Goal: Task Accomplishment & Management: Use online tool/utility

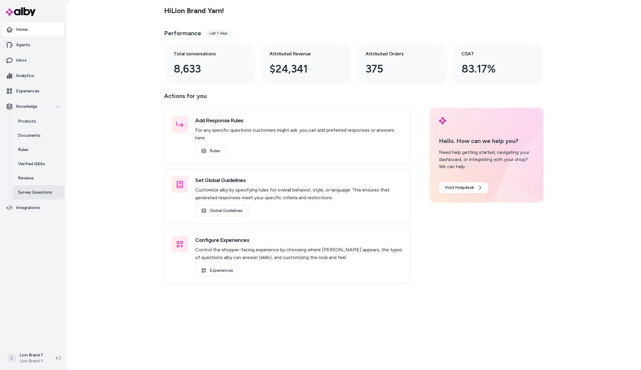
click at [39, 194] on p "Survey Questions" at bounding box center [35, 192] width 34 height 6
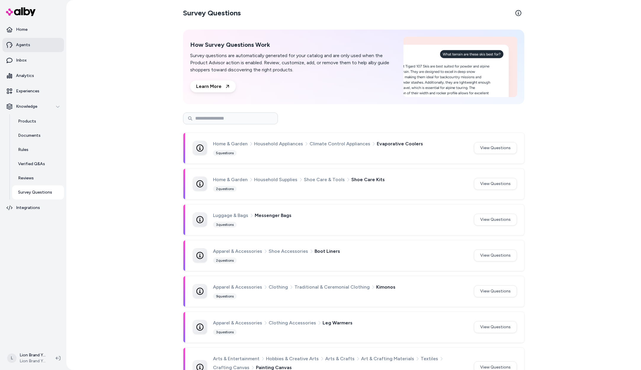
click at [32, 42] on link "Agents" at bounding box center [33, 45] width 62 height 14
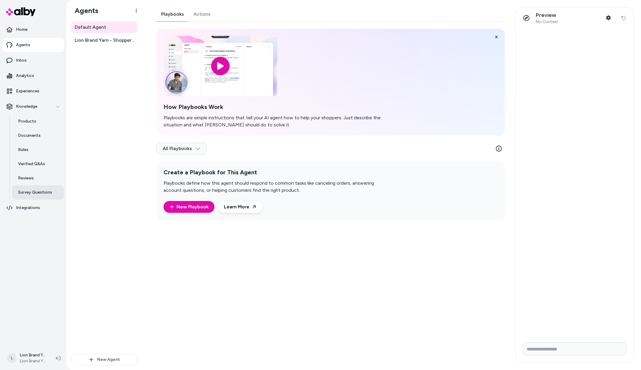
click at [37, 194] on p "Survey Questions" at bounding box center [35, 192] width 34 height 6
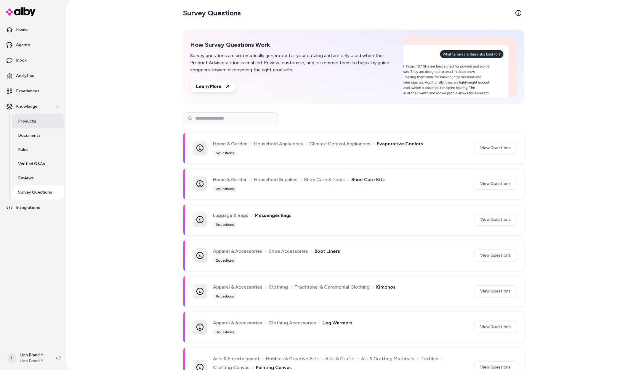
click at [37, 123] on link "Products" at bounding box center [38, 121] width 52 height 14
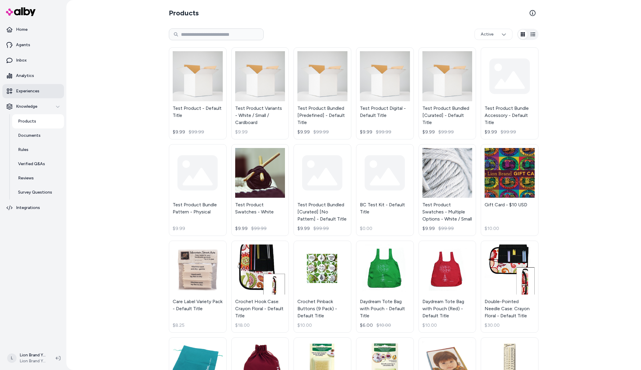
click at [34, 90] on p "Experiences" at bounding box center [27, 91] width 23 height 6
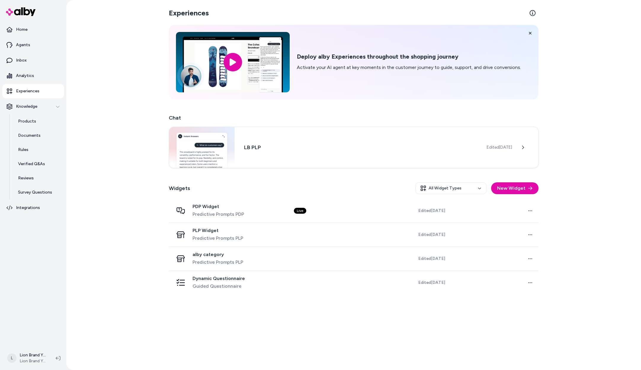
click at [111, 227] on div "Experiences Deploy alby Experiences throughout the shopping journey Activate yo…" at bounding box center [353, 185] width 574 height 370
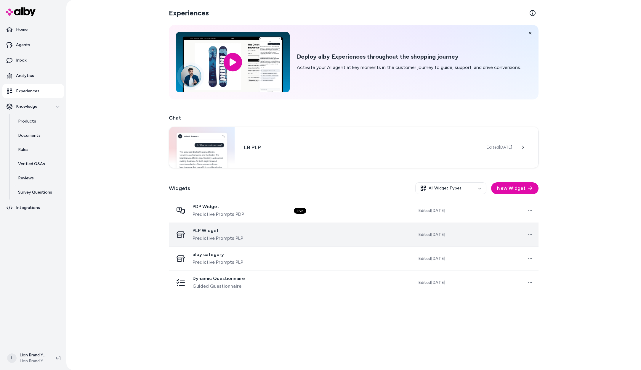
click at [497, 236] on td "Open menu" at bounding box center [494, 235] width 89 height 24
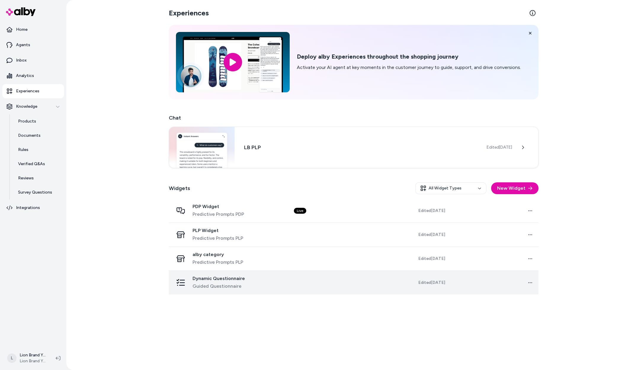
click at [281, 282] on div "Dynamic Questionnaire Guided Questionnaire" at bounding box center [228, 283] width 111 height 14
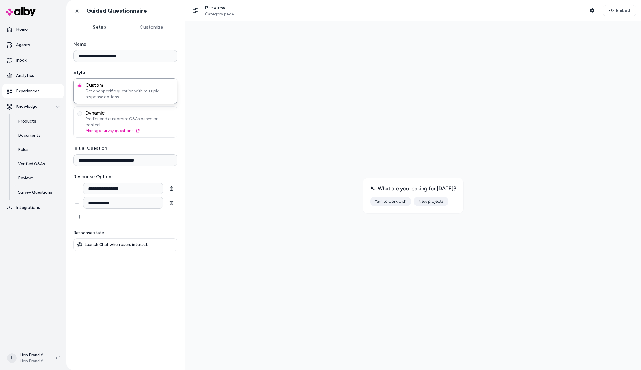
click at [146, 28] on button "Customize" at bounding box center [152, 27] width 52 height 12
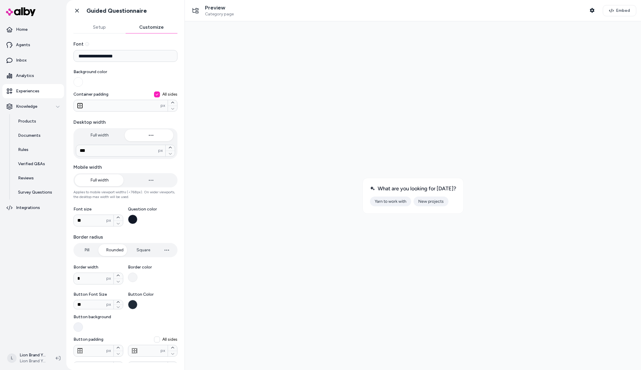
click at [102, 28] on button "Setup" at bounding box center [99, 27] width 52 height 12
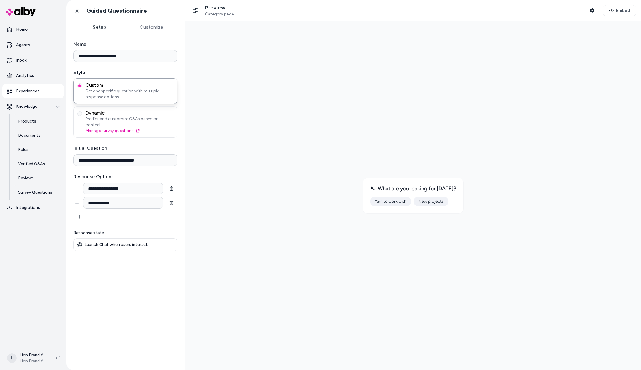
click at [141, 28] on button "Customize" at bounding box center [152, 27] width 52 height 12
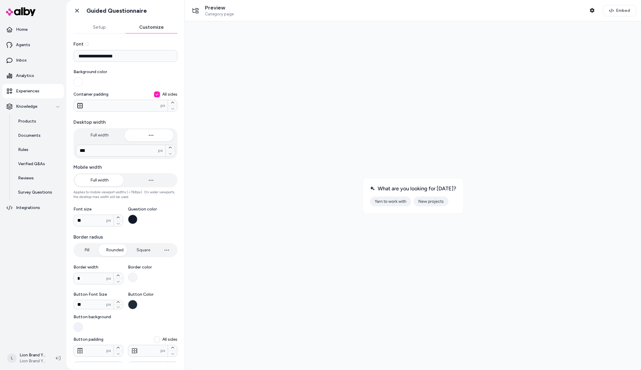
click at [108, 30] on button "Setup" at bounding box center [99, 27] width 52 height 12
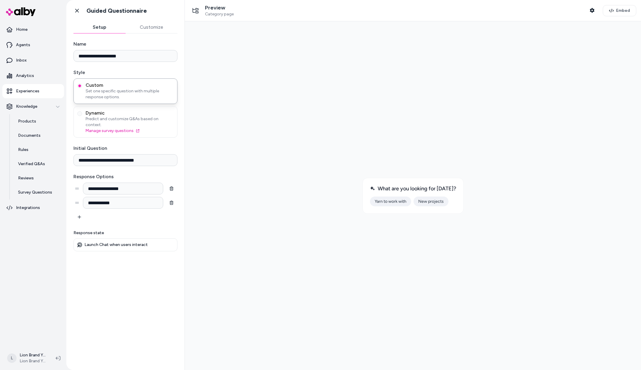
click at [154, 30] on button "Customize" at bounding box center [152, 27] width 52 height 12
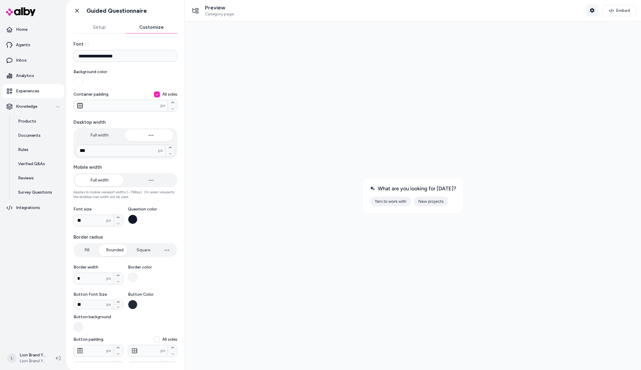
click at [591, 14] on button "Shopper Context" at bounding box center [592, 10] width 12 height 12
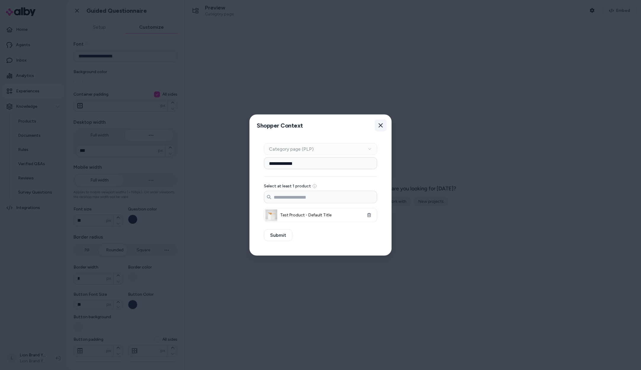
drag, startPoint x: 383, startPoint y: 126, endPoint x: 219, endPoint y: 50, distance: 180.7
click at [383, 126] on button "Close" at bounding box center [381, 126] width 12 height 12
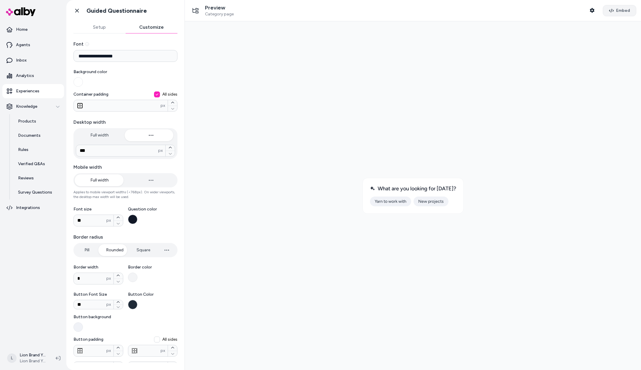
click at [623, 9] on span "Embed" at bounding box center [623, 11] width 14 height 6
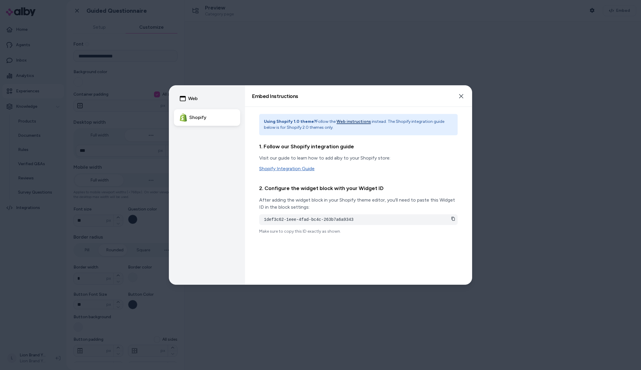
click at [297, 170] on link "Shopify Integration Guide" at bounding box center [358, 168] width 198 height 7
click at [452, 219] on icon at bounding box center [453, 219] width 4 height 4
click at [352, 121] on button "Web instructions" at bounding box center [353, 122] width 34 height 6
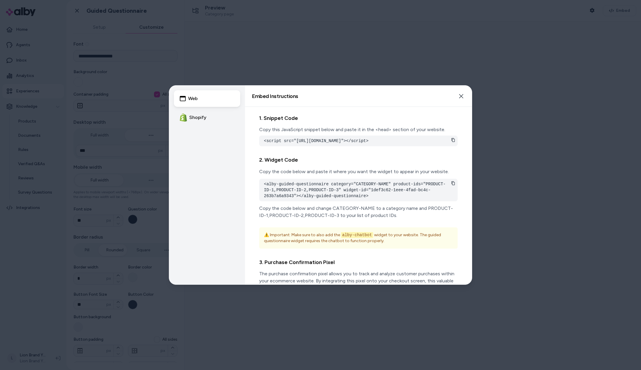
click at [451, 185] on icon at bounding box center [452, 183] width 3 height 4
click at [451, 185] on icon at bounding box center [453, 183] width 4 height 4
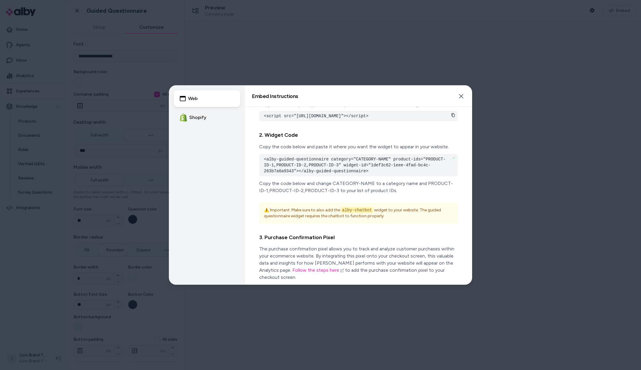
scroll to position [32, 0]
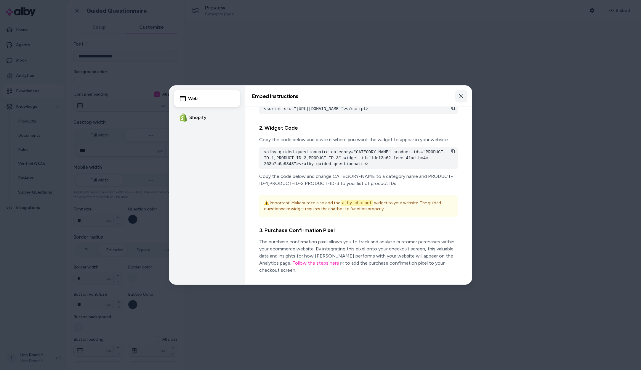
drag, startPoint x: 467, startPoint y: 94, endPoint x: 464, endPoint y: 96, distance: 3.8
click at [466, 94] on button "Close" at bounding box center [461, 96] width 12 height 12
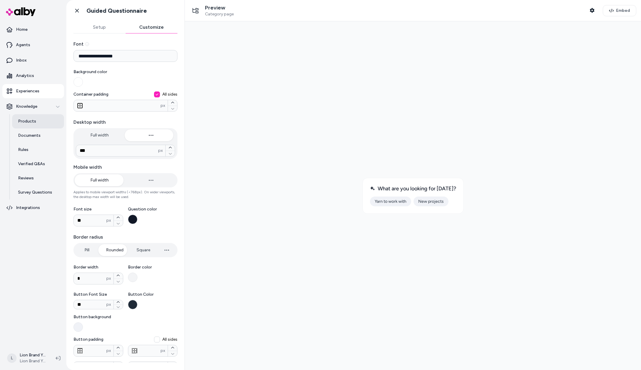
click at [36, 118] on link "Products" at bounding box center [38, 121] width 52 height 14
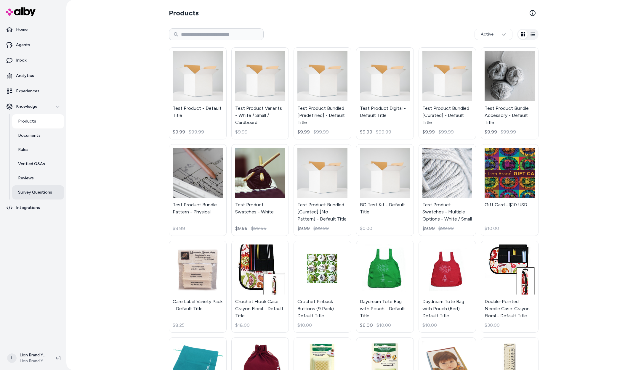
click at [36, 188] on link "Survey Questions" at bounding box center [38, 192] width 52 height 14
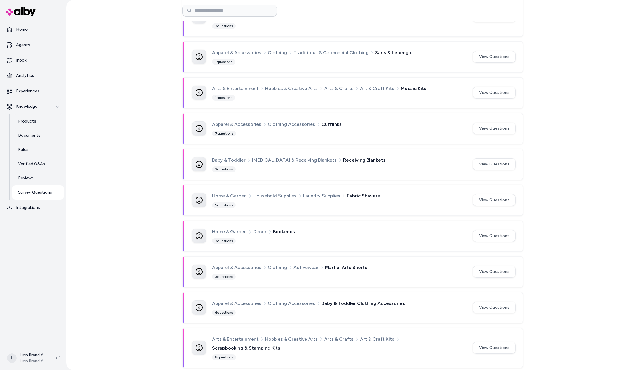
scroll to position [385, 0]
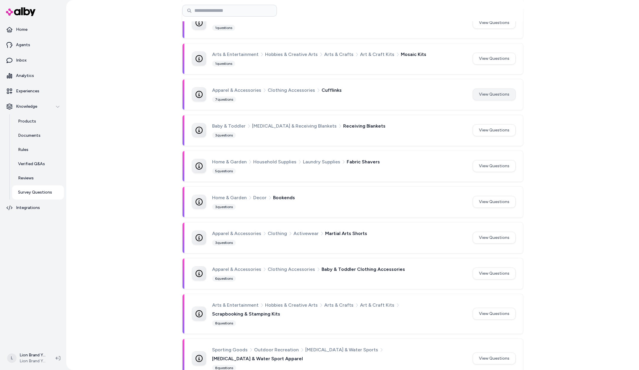
click at [490, 93] on button "View Questions" at bounding box center [494, 95] width 43 height 12
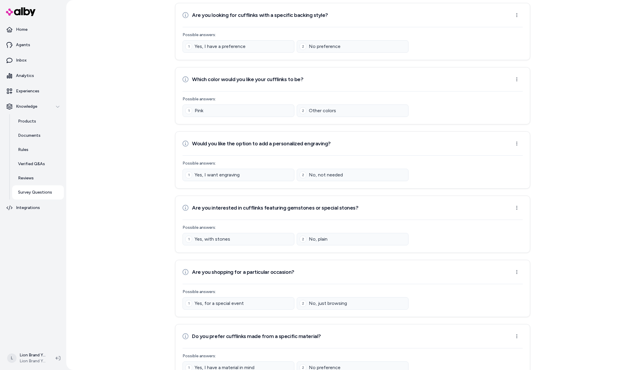
scroll to position [144, 0]
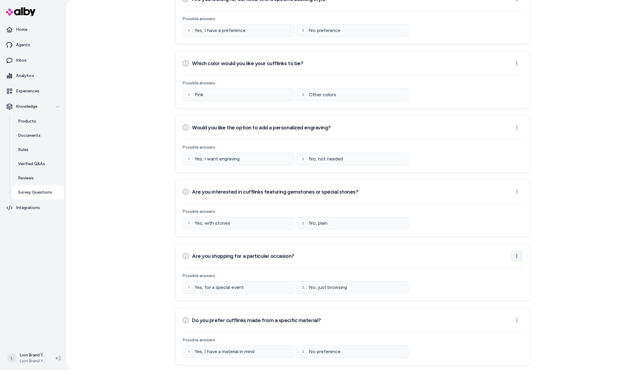
click at [518, 258] on html "Home Agents Inbox Analytics Experiences Knowledge Products Documents Rules Veri…" at bounding box center [319, 185] width 639 height 370
click at [558, 257] on html "Home Agents Inbox Analytics Experiences Knowledge Products Documents Rules Veri…" at bounding box center [319, 185] width 639 height 370
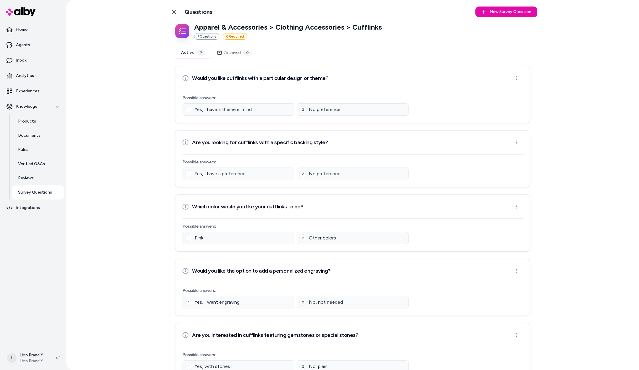
scroll to position [0, 0]
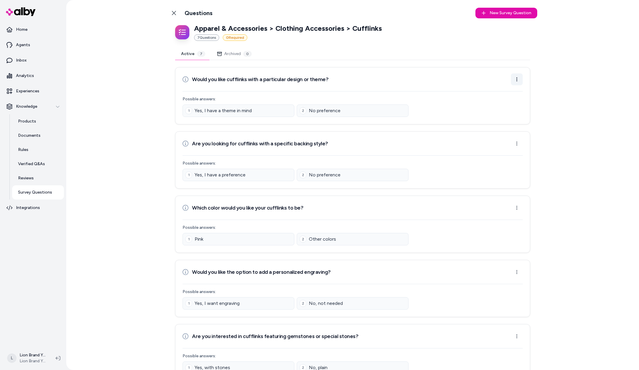
click at [517, 83] on html "Home Agents Inbox Analytics Experiences Knowledge Products Documents Rules Veri…" at bounding box center [319, 185] width 639 height 370
click at [555, 111] on html "Home Agents Inbox Analytics Experiences Knowledge Products Documents Rules Veri…" at bounding box center [319, 185] width 639 height 370
click at [236, 59] on button "Archived 0" at bounding box center [234, 54] width 46 height 12
click at [197, 52] on div "7" at bounding box center [201, 54] width 8 height 6
click at [201, 54] on div "7" at bounding box center [201, 54] width 8 height 6
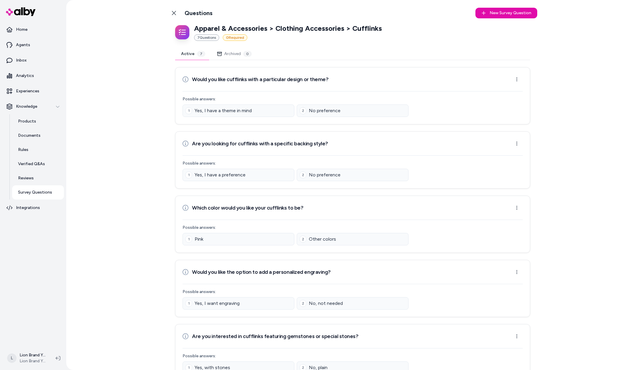
click at [201, 54] on div "7" at bounding box center [201, 54] width 8 height 6
click at [518, 76] on html "Home Agents Inbox Analytics Experiences Knowledge Products Documents Rules Veri…" at bounding box center [319, 185] width 639 height 370
click at [549, 95] on html "Home Agents Inbox Analytics Experiences Knowledge Products Documents Rules Veri…" at bounding box center [319, 185] width 639 height 370
click at [166, 13] on div "Back to Categories Questions New Survey Question New Apparel & Accessories > Cl…" at bounding box center [352, 257] width 379 height 515
click at [172, 13] on icon at bounding box center [174, 13] width 5 height 5
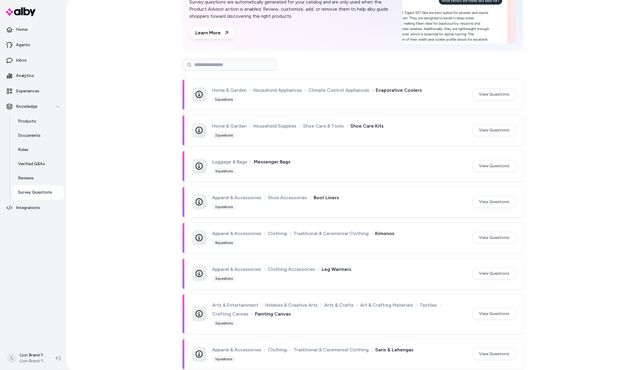
scroll to position [30, 0]
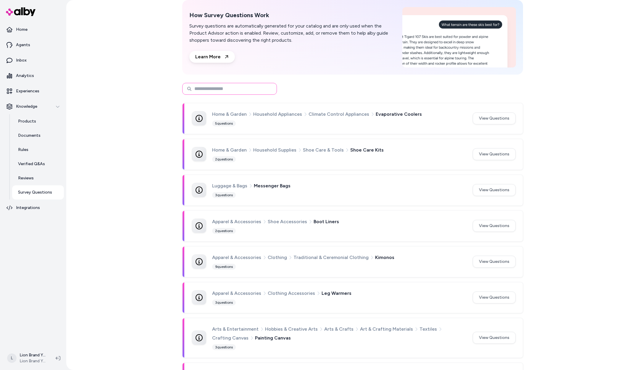
click at [222, 84] on input at bounding box center [229, 89] width 95 height 12
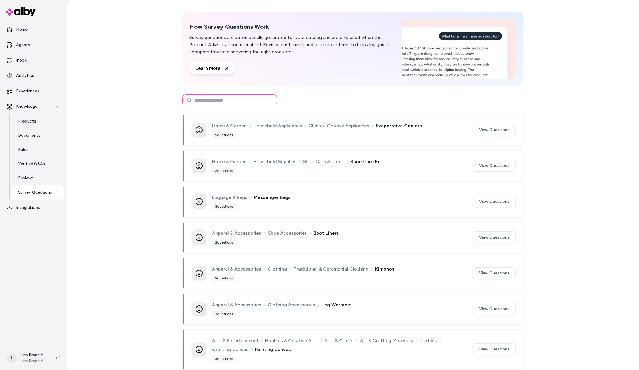
scroll to position [0, 0]
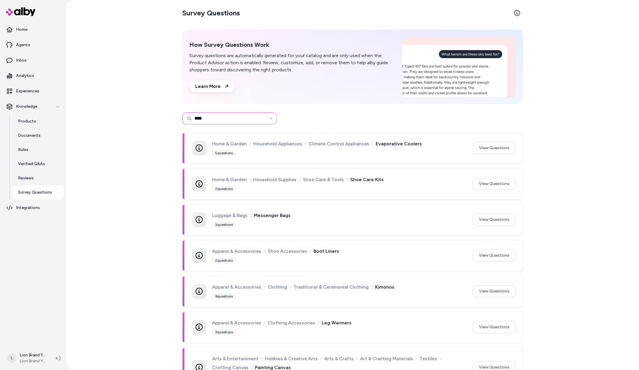
type input "****"
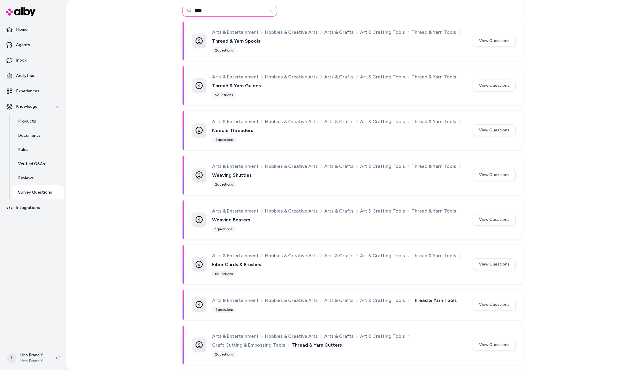
scroll to position [272, 0]
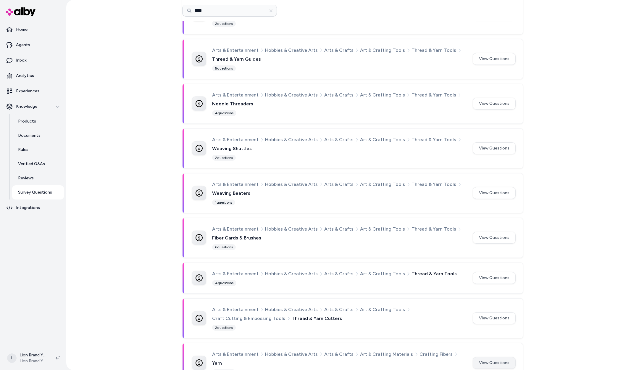
click at [488, 357] on button "View Questions" at bounding box center [494, 363] width 43 height 12
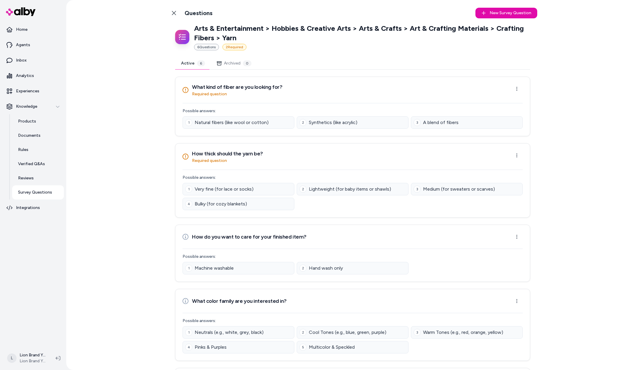
click at [228, 66] on button "Archived 0" at bounding box center [234, 63] width 46 height 12
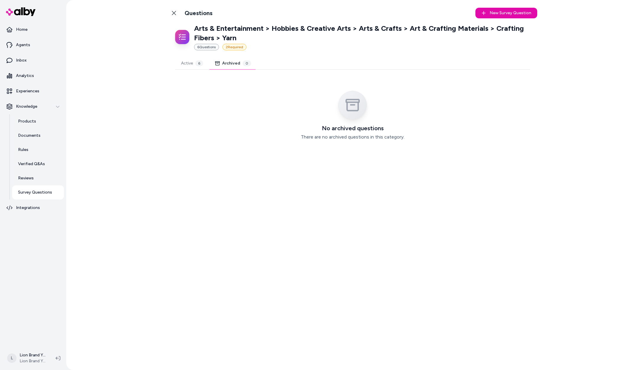
click at [200, 64] on div "6" at bounding box center [199, 63] width 8 height 6
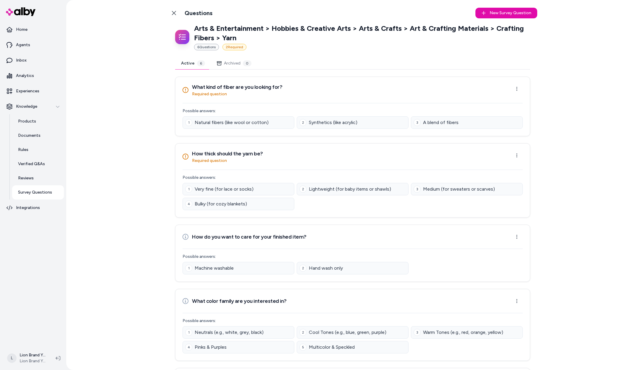
click at [179, 13] on div "Back to Categories Questions" at bounding box center [190, 13] width 44 height 12
click at [178, 13] on link "Back to Categories" at bounding box center [174, 13] width 12 height 12
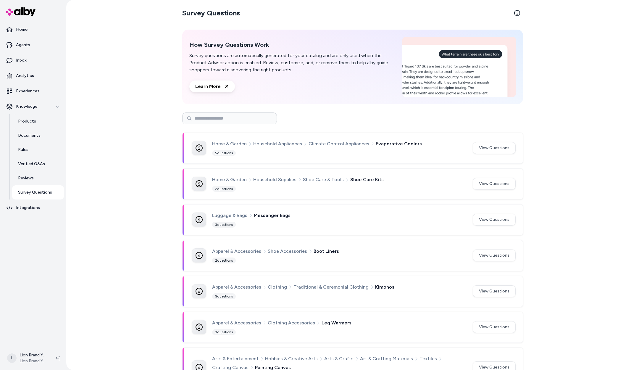
click at [145, 63] on div "Survey Questions How Survey Questions Work Survey questions are automatically g…" at bounding box center [352, 185] width 573 height 370
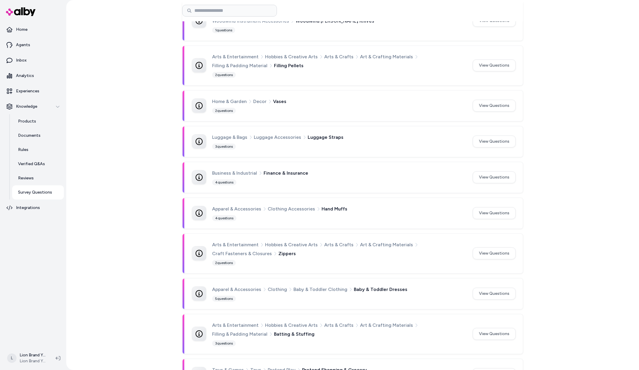
scroll to position [1247, 0]
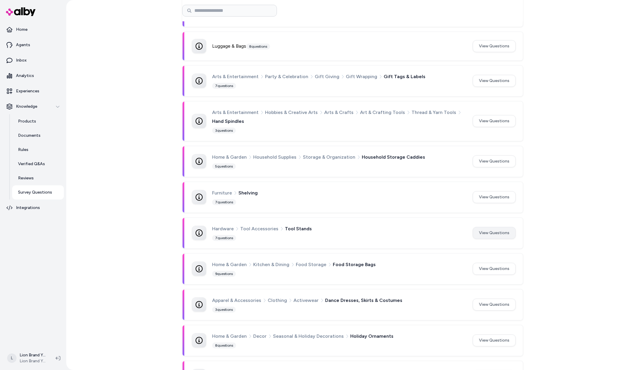
click at [497, 227] on button "View Questions" at bounding box center [494, 233] width 43 height 12
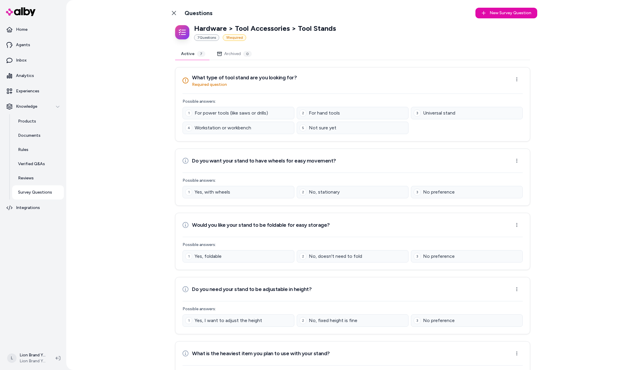
click at [174, 12] on icon at bounding box center [174, 13] width 5 height 5
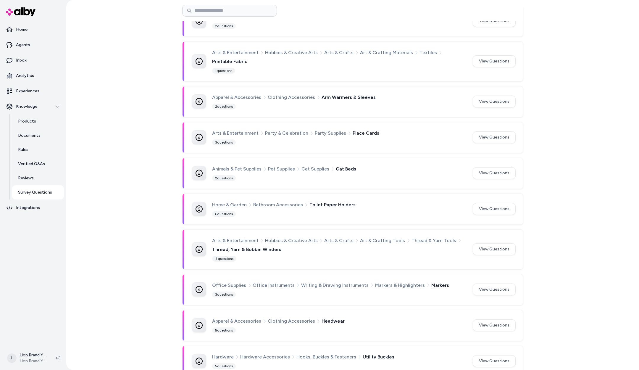
scroll to position [890, 0]
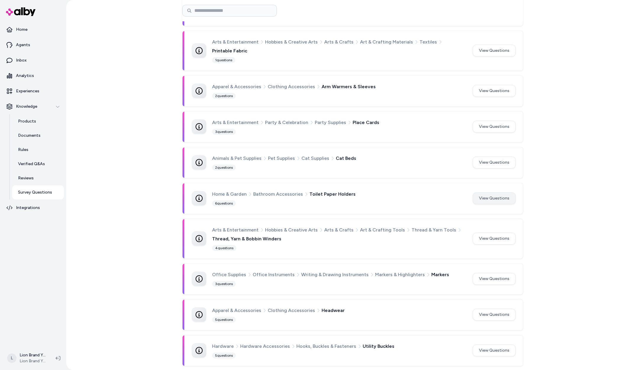
click at [503, 192] on button "View Questions" at bounding box center [494, 198] width 43 height 12
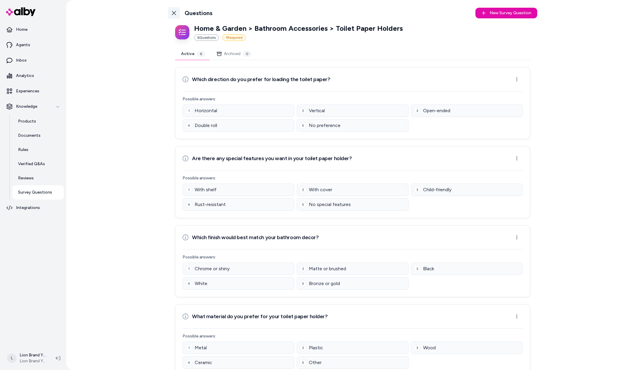
click at [173, 11] on icon at bounding box center [174, 13] width 5 height 5
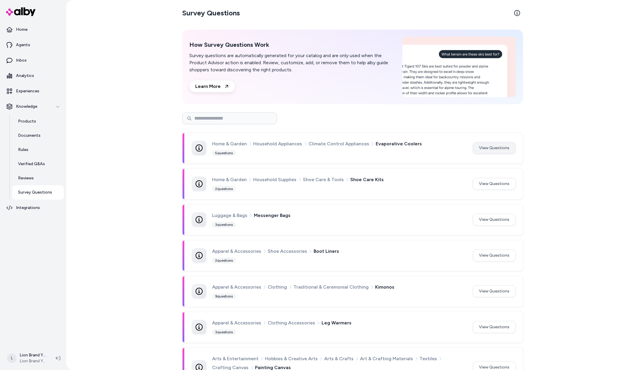
click at [488, 151] on button "View Questions" at bounding box center [494, 148] width 43 height 12
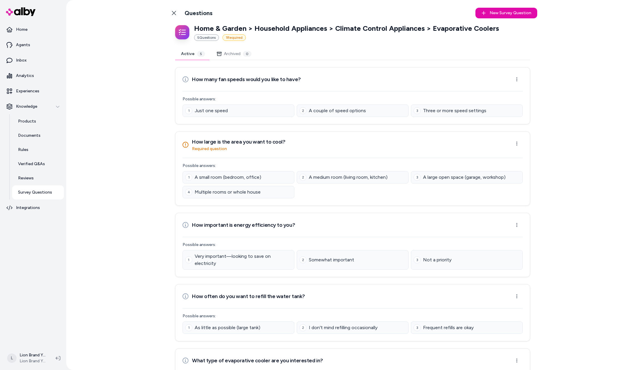
click at [515, 76] on html "Home Agents Inbox Analytics Experiences Knowledge Products Documents Rules Veri…" at bounding box center [319, 185] width 639 height 370
click at [504, 101] on div "Archive Question" at bounding box center [497, 101] width 49 height 9
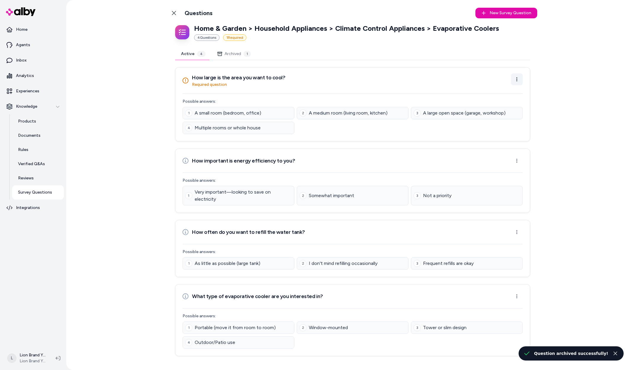
click at [515, 81] on html "Home Agents Inbox Analytics Experiences Knowledge Products Documents Rules Veri…" at bounding box center [319, 185] width 639 height 370
click at [507, 92] on div "Edit Question" at bounding box center [498, 92] width 49 height 9
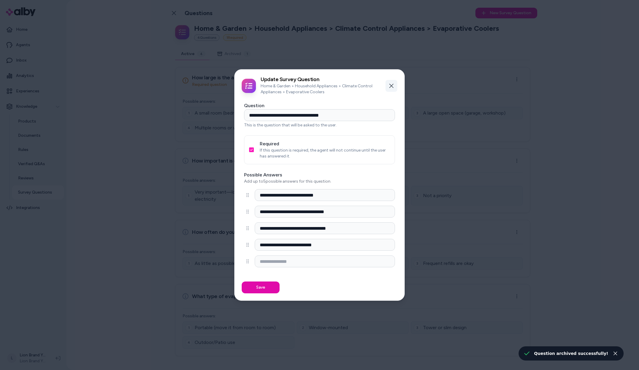
click at [393, 82] on button "Close" at bounding box center [392, 86] width 12 height 12
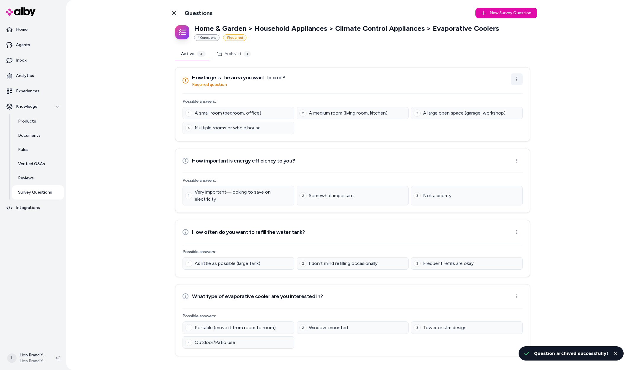
click at [517, 81] on html "Home Agents Inbox Analytics Experiences Knowledge Products Documents Rules Veri…" at bounding box center [319, 185] width 639 height 370
click at [493, 103] on div "Archive Question" at bounding box center [498, 101] width 49 height 9
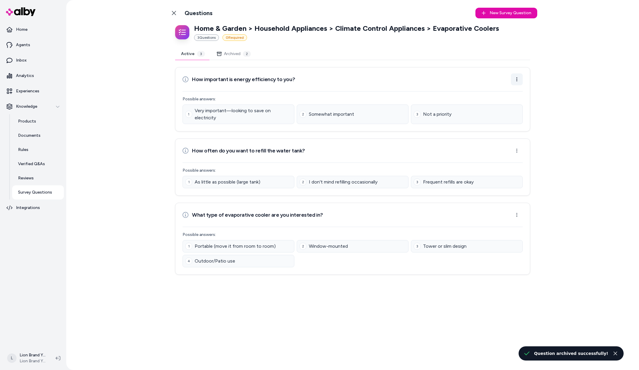
click at [515, 82] on html "Home Agents Inbox Analytics Experiences Knowledge Products Documents Rules Veri…" at bounding box center [319, 185] width 639 height 370
click at [510, 103] on div "Archive Question" at bounding box center [498, 101] width 49 height 9
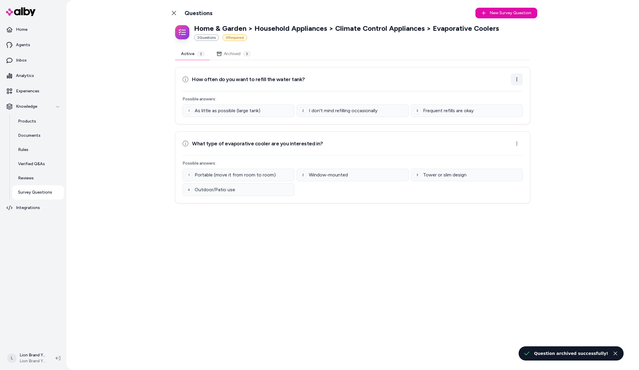
click at [516, 81] on html "Home Agents Inbox Analytics Experiences Knowledge Products Documents Rules Veri…" at bounding box center [319, 185] width 639 height 370
click at [507, 101] on div "Archive Question" at bounding box center [498, 101] width 49 height 9
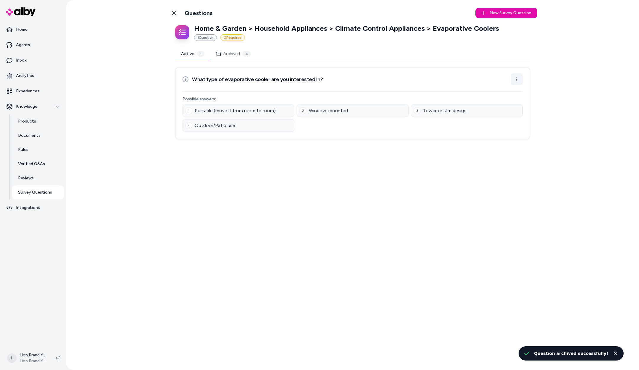
click at [517, 81] on html "Home Agents Inbox Analytics Experiences Knowledge Products Documents Rules Veri…" at bounding box center [319, 185] width 639 height 370
click at [510, 102] on div "Archive Question" at bounding box center [498, 101] width 49 height 9
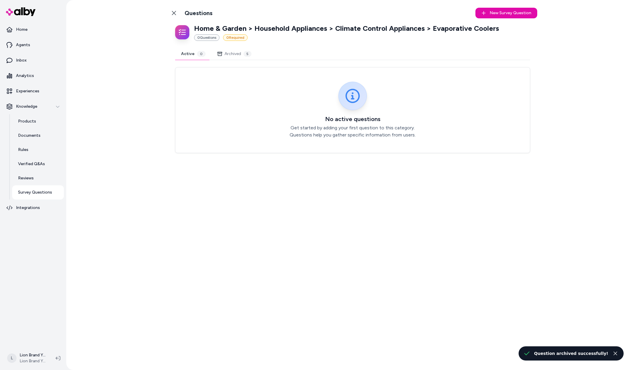
click at [134, 96] on div "Back to Categories Questions New Survey Question New Home & Garden > Household …" at bounding box center [352, 185] width 573 height 370
click at [213, 31] on p "Home & Garden > Household Appliances > Climate Control Appliances > Evaporative…" at bounding box center [346, 28] width 305 height 9
click at [173, 14] on icon at bounding box center [174, 13] width 4 height 4
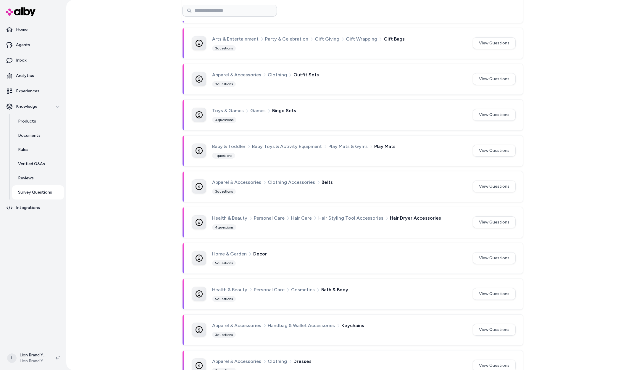
scroll to position [16858, 0]
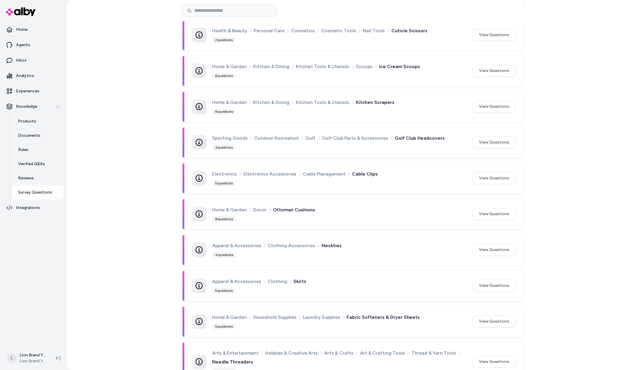
click at [200, 246] on icon at bounding box center [199, 249] width 7 height 7
click at [491, 242] on div "Apparel & Accessories Clothing Accessories Neckties 4 questions View Questions" at bounding box center [354, 250] width 324 height 16
click at [496, 244] on button "View Questions" at bounding box center [494, 250] width 43 height 12
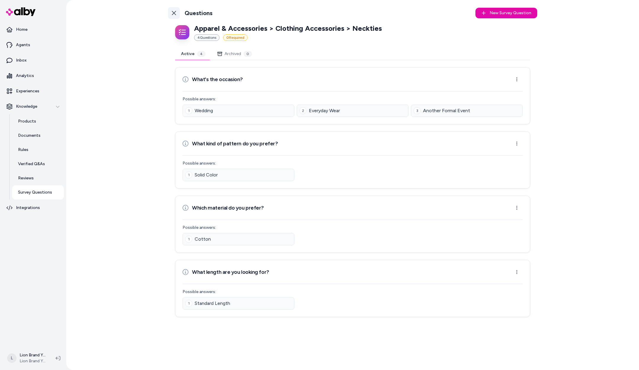
click at [175, 15] on icon at bounding box center [174, 13] width 5 height 5
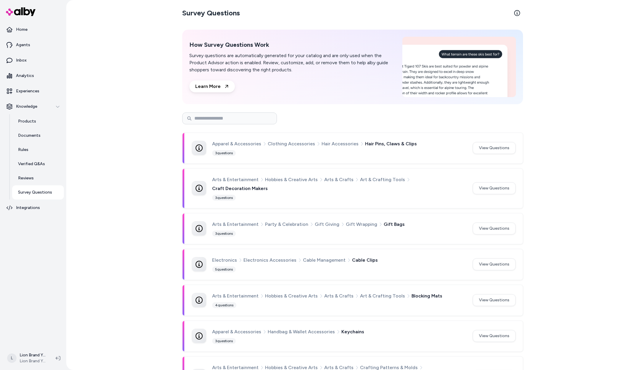
click at [588, 151] on div "Survey Questions How Survey Questions Work Survey questions are automatically g…" at bounding box center [352, 185] width 573 height 370
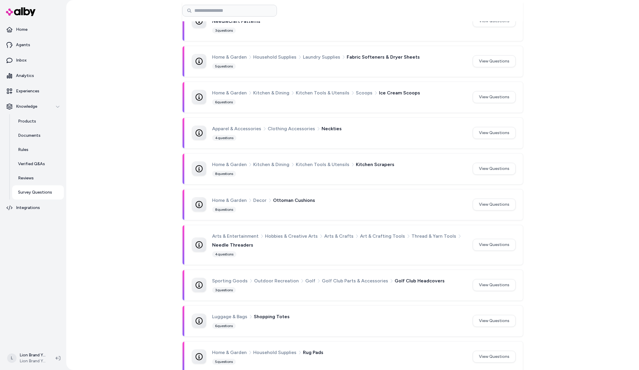
drag, startPoint x: 574, startPoint y: 104, endPoint x: 580, endPoint y: 189, distance: 85.5
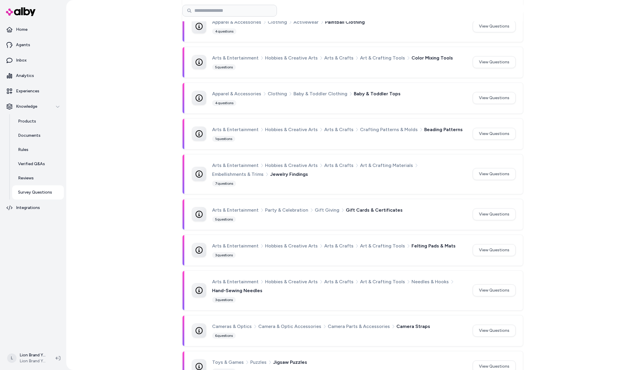
scroll to position [10884, 0]
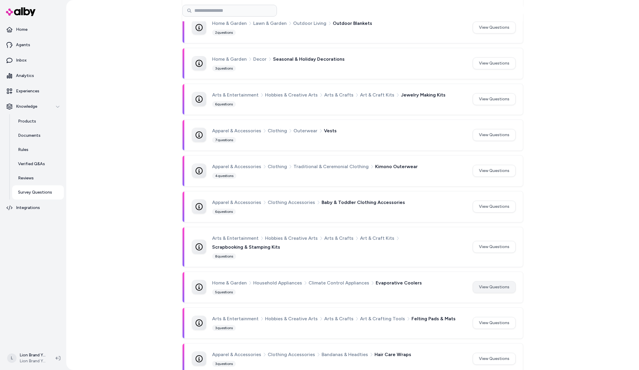
click at [497, 281] on button "View Questions" at bounding box center [494, 287] width 43 height 12
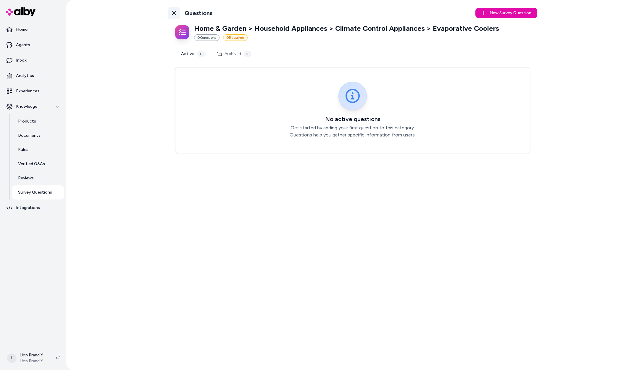
click at [173, 14] on icon at bounding box center [174, 13] width 4 height 4
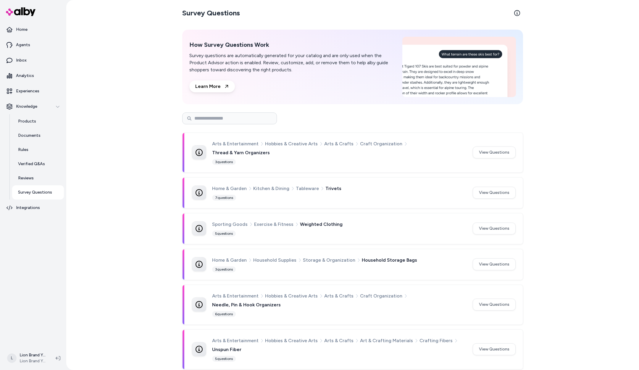
click at [561, 107] on div "Survey Questions How Survey Questions Work Survey questions are automatically g…" at bounding box center [352, 185] width 573 height 370
drag, startPoint x: 522, startPoint y: 7, endPoint x: 516, endPoint y: 15, distance: 10.4
click at [516, 15] on icon at bounding box center [518, 13] width 6 height 6
click at [570, 145] on div "Survey Questions How Survey Questions Work Survey questions are automatically g…" at bounding box center [352, 185] width 573 height 370
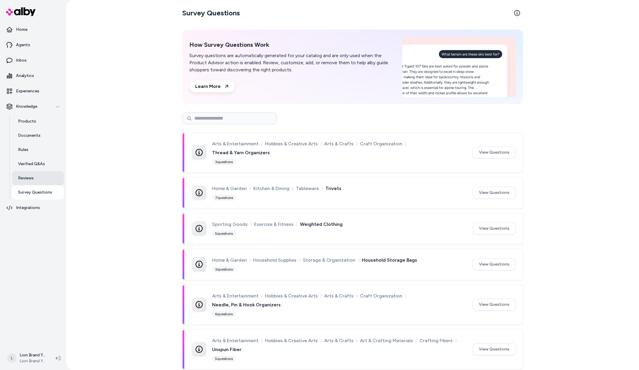
click at [33, 184] on link "Reviews" at bounding box center [38, 178] width 52 height 14
click at [33, 191] on p "Survey Questions" at bounding box center [35, 192] width 34 height 6
click at [32, 193] on p "Survey Questions" at bounding box center [35, 192] width 34 height 6
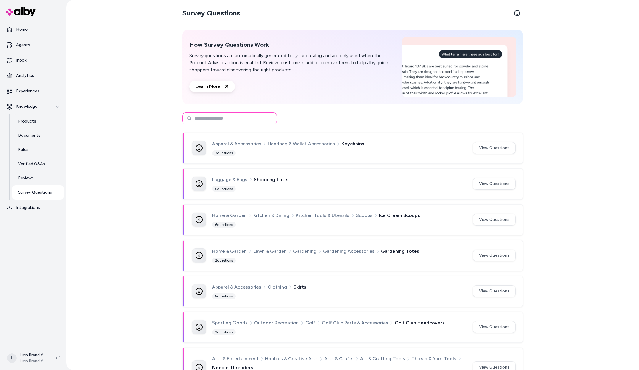
click at [253, 120] on input at bounding box center [229, 118] width 95 height 12
type input "****"
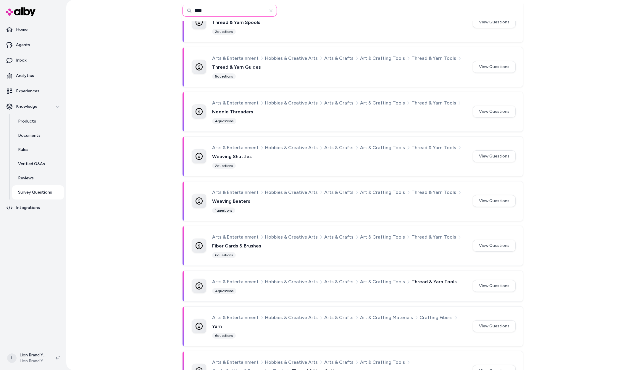
scroll to position [272, 0]
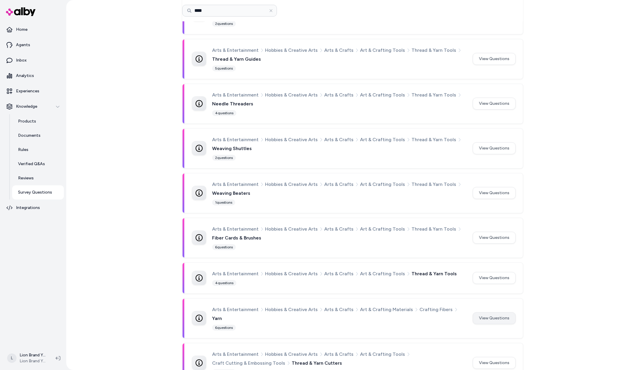
click at [481, 312] on button "View Questions" at bounding box center [494, 318] width 43 height 12
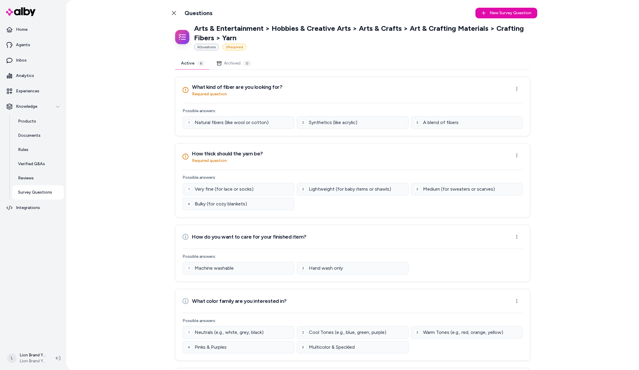
click at [446, 13] on div "Back to Categories Questions New Survey Question New" at bounding box center [352, 13] width 369 height 17
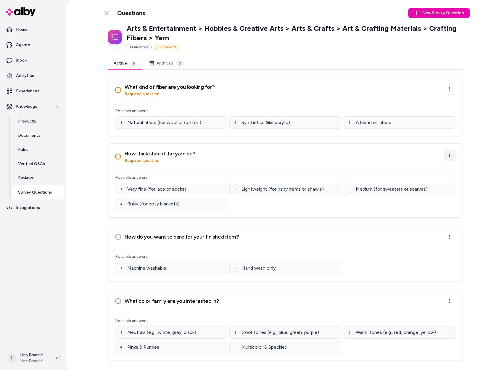
click at [444, 157] on html "Home Agents Inbox Analytics Experiences Knowledge Products Documents Rules Veri…" at bounding box center [252, 185] width 504 height 370
click at [441, 167] on div "Edit Question" at bounding box center [429, 168] width 49 height 9
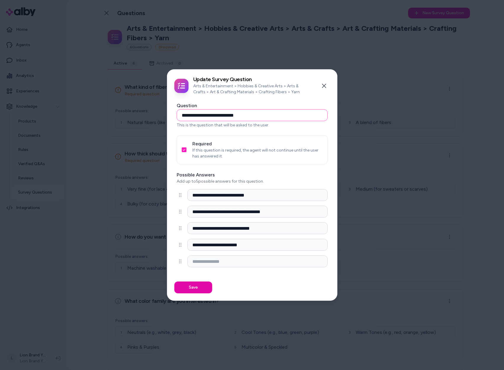
drag, startPoint x: 254, startPoint y: 113, endPoint x: 93, endPoint y: 100, distance: 161.3
click at [120, 101] on body "Home Agents Inbox Analytics Experiences Knowledge Products Documents Rules Veri…" at bounding box center [252, 185] width 504 height 370
click at [328, 85] on button "Close" at bounding box center [324, 86] width 12 height 12
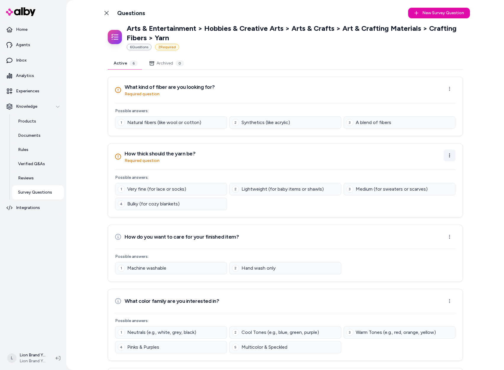
click at [452, 154] on html "Home Agents Inbox Analytics Experiences Knowledge Products Documents Rules Veri…" at bounding box center [252, 185] width 504 height 370
click at [433, 167] on div "Edit Question" at bounding box center [429, 168] width 49 height 9
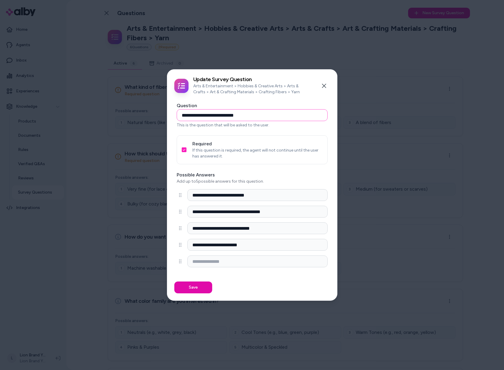
drag, startPoint x: 255, startPoint y: 117, endPoint x: 183, endPoint y: 116, distance: 71.9
click at [188, 116] on input "**********" at bounding box center [252, 115] width 151 height 12
click at [206, 114] on input "**********" at bounding box center [252, 115] width 151 height 12
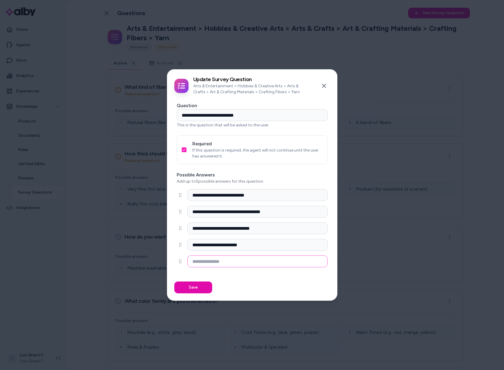
click at [234, 261] on input at bounding box center [257, 261] width 140 height 12
drag, startPoint x: 211, startPoint y: 193, endPoint x: 269, endPoint y: 196, distance: 58.1
click at [269, 196] on input "**********" at bounding box center [257, 195] width 140 height 12
click at [282, 199] on input "**********" at bounding box center [257, 195] width 140 height 12
drag, startPoint x: 250, startPoint y: 211, endPoint x: 229, endPoint y: 212, distance: 21.3
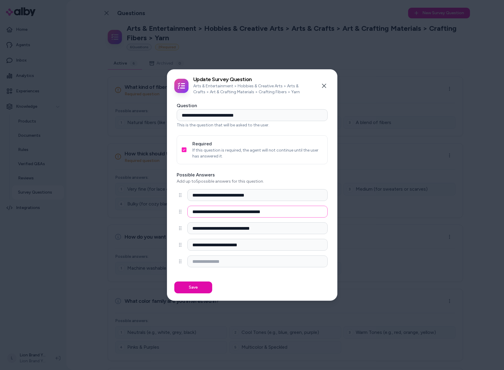
click at [229, 212] on input "**********" at bounding box center [257, 212] width 140 height 12
type input "**********"
click at [321, 87] on button "Close" at bounding box center [324, 86] width 12 height 12
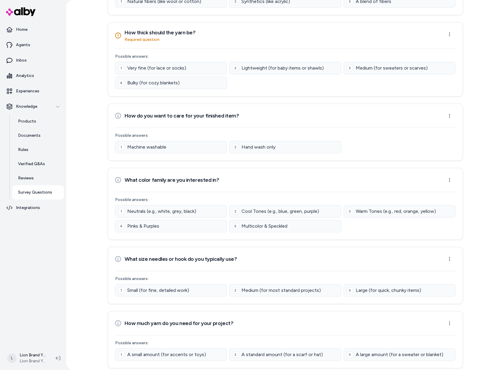
scroll to position [124, 0]
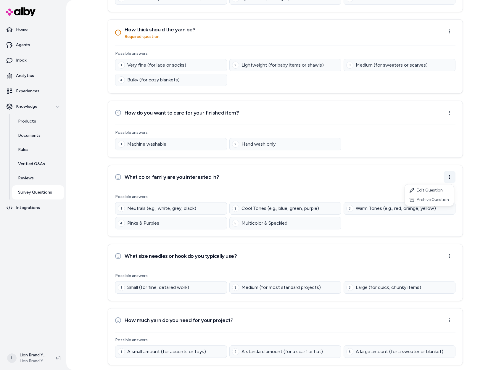
click at [447, 176] on html "Home Agents Inbox Analytics Experiences Knowledge Products Documents Rules Veri…" at bounding box center [252, 185] width 504 height 370
click at [443, 202] on div "Archive Question" at bounding box center [429, 199] width 49 height 9
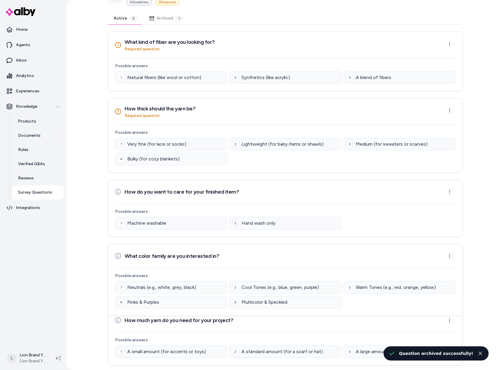
scroll to position [45, 0]
click at [470, 196] on div "Back to Categories Questions New Survey Question New Arts & Entertainment > Hob…" at bounding box center [285, 162] width 379 height 415
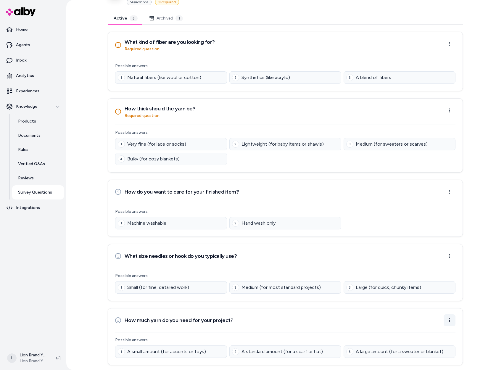
click at [449, 323] on html "Home Agents Inbox Analytics Experiences Knowledge Products Documents Rules Veri…" at bounding box center [252, 185] width 504 height 370
click at [434, 343] on div "Archive Question" at bounding box center [429, 342] width 49 height 9
click at [470, 313] on div "Back to Categories Questions New Survey Question New Arts & Entertainment > Hob…" at bounding box center [285, 162] width 379 height 415
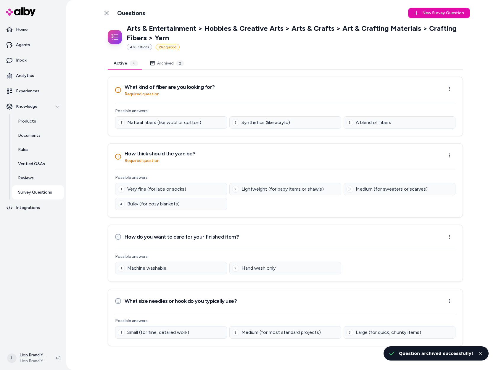
click at [173, 67] on button "Archived 2" at bounding box center [167, 63] width 46 height 12
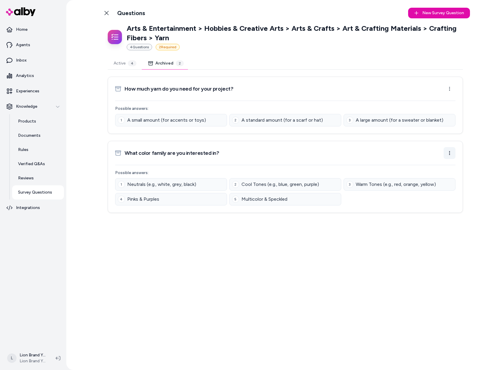
click at [450, 151] on html "Home Agents Inbox Analytics Experiences Knowledge Products Documents Rules Veri…" at bounding box center [252, 185] width 504 height 370
click at [463, 131] on html "Home Agents Inbox Analytics Experiences Knowledge Products Documents Rules Veri…" at bounding box center [252, 185] width 504 height 370
click at [446, 85] on html "Home Agents Inbox Analytics Experiences Knowledge Products Documents Rules Veri…" at bounding box center [252, 185] width 504 height 370
click at [443, 91] on html "Home Agents Inbox Analytics Experiences Knowledge Products Documents Rules Veri…" at bounding box center [252, 185] width 504 height 370
click at [135, 67] on button "Active 4" at bounding box center [125, 63] width 35 height 12
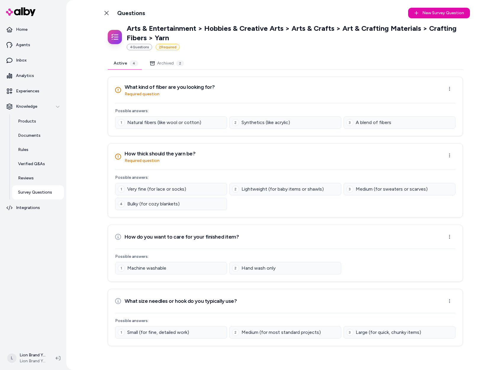
click at [476, 137] on div "Back to Categories Questions New Survey Question New Arts & Entertainment > Hob…" at bounding box center [285, 185] width 438 height 370
click at [475, 142] on div "Back to Categories Questions New Survey Question New Arts & Entertainment > Hob…" at bounding box center [285, 185] width 438 height 370
click at [38, 193] on p "Survey Questions" at bounding box center [35, 192] width 34 height 6
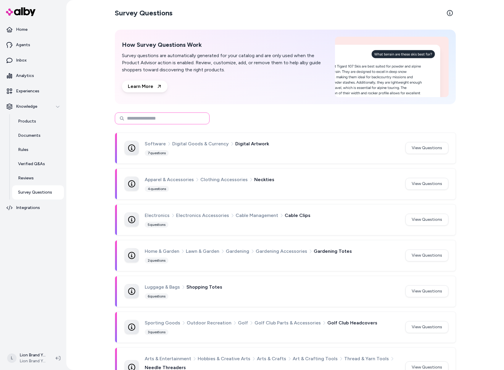
click at [186, 118] on input at bounding box center [162, 118] width 95 height 12
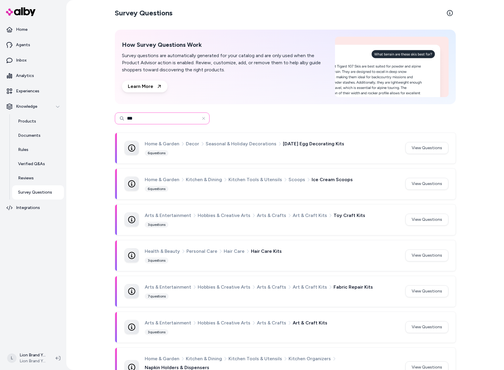
drag, startPoint x: 174, startPoint y: 115, endPoint x: 96, endPoint y: 111, distance: 78.6
type input "*******"
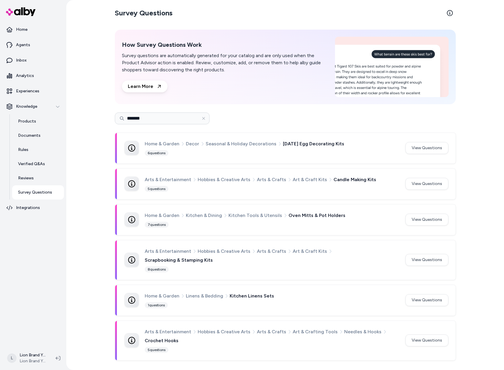
click at [256, 121] on div "*******" at bounding box center [285, 118] width 341 height 12
click at [427, 146] on button "View Questions" at bounding box center [427, 148] width 43 height 12
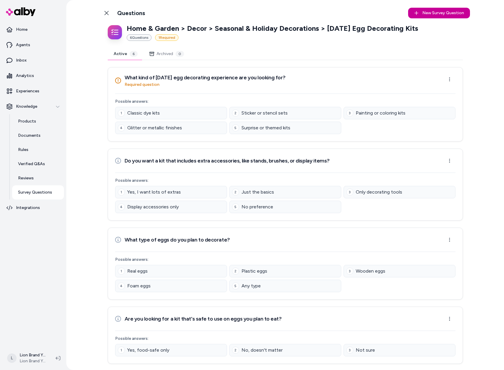
click at [442, 13] on span "New Survey Question" at bounding box center [443, 13] width 42 height 6
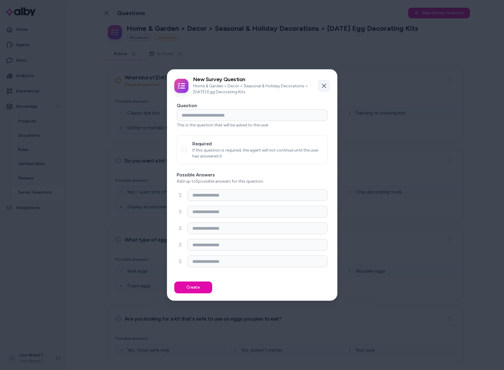
click at [323, 86] on icon "button" at bounding box center [324, 85] width 5 height 5
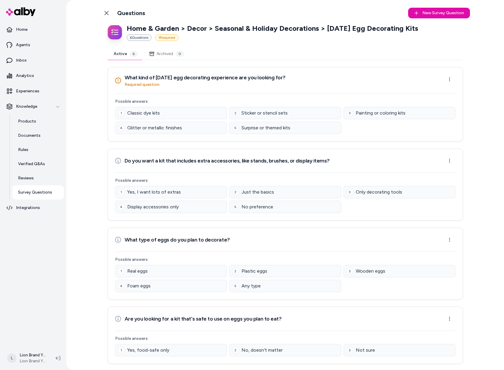
click at [104, 16] on link "Back to Categories" at bounding box center [107, 13] width 12 height 12
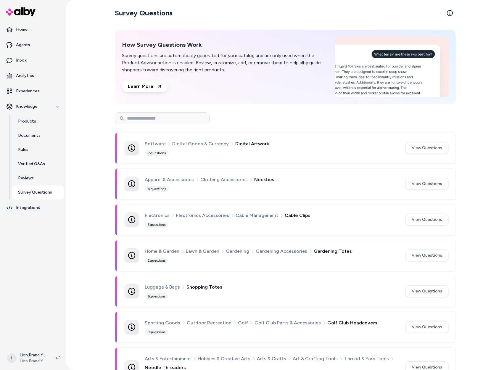
click at [178, 120] on input at bounding box center [162, 118] width 95 height 12
click at [185, 119] on input at bounding box center [162, 118] width 95 height 12
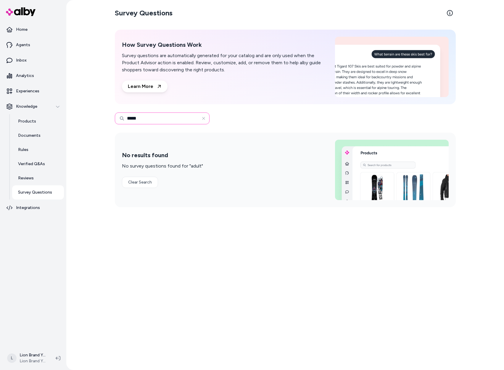
drag, startPoint x: 162, startPoint y: 120, endPoint x: 128, endPoint y: 122, distance: 33.8
click at [129, 122] on input "*****" at bounding box center [162, 118] width 95 height 12
type input "*"
drag, startPoint x: 146, startPoint y: 120, endPoint x: 91, endPoint y: 118, distance: 55.4
click at [95, 118] on div "Survey Questions How Survey Questions Work Survey questions are automatically g…" at bounding box center [285, 185] width 438 height 370
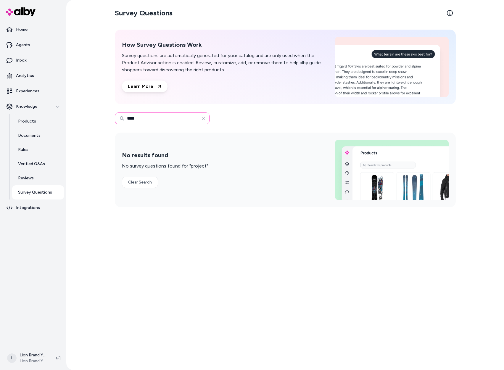
type input "****"
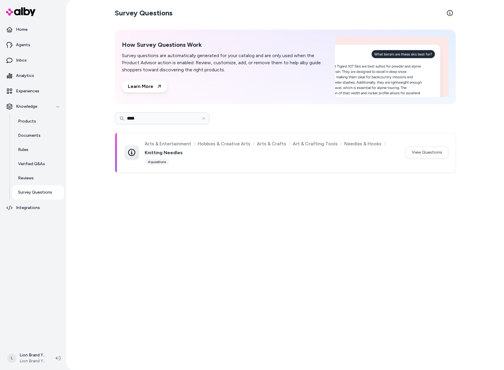
drag, startPoint x: 80, startPoint y: 87, endPoint x: 73, endPoint y: 85, distance: 7.4
click at [80, 87] on div "Survey Questions How Survey Questions Work Survey questions are automatically g…" at bounding box center [285, 185] width 438 height 370
click at [23, 30] on p "Home" at bounding box center [22, 30] width 12 height 6
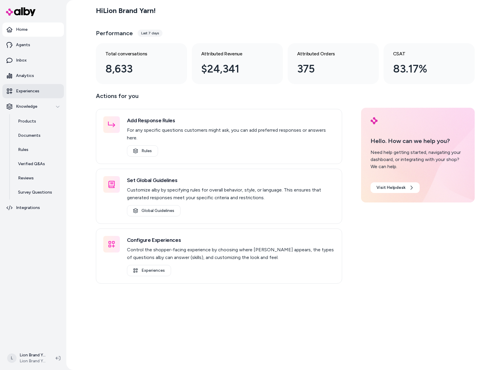
click at [36, 87] on link "Experiences" at bounding box center [33, 91] width 62 height 14
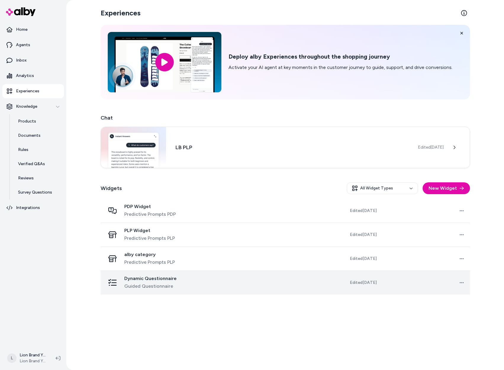
click at [235, 288] on td at bounding box center [265, 283] width 89 height 24
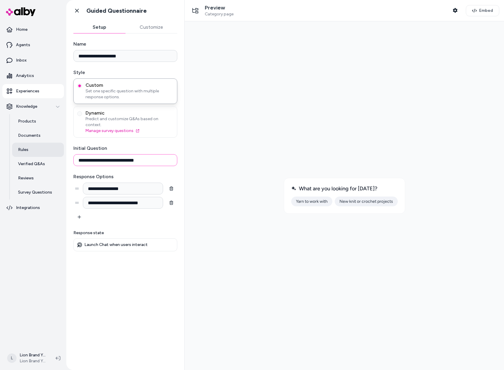
drag, startPoint x: 153, startPoint y: 155, endPoint x: 42, endPoint y: 145, distance: 111.1
click at [42, 145] on section "**********" at bounding box center [252, 185] width 504 height 370
click at [182, 148] on div "**********" at bounding box center [125, 198] width 118 height 330
click at [150, 28] on button "Customize" at bounding box center [152, 27] width 52 height 12
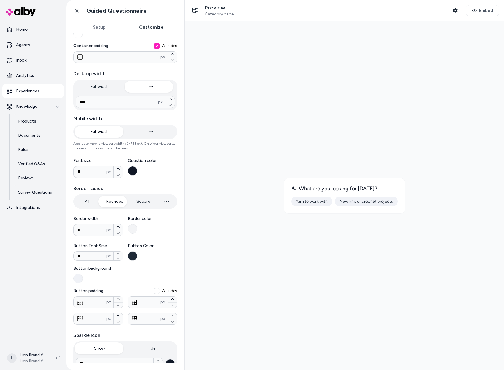
scroll to position [58, 0]
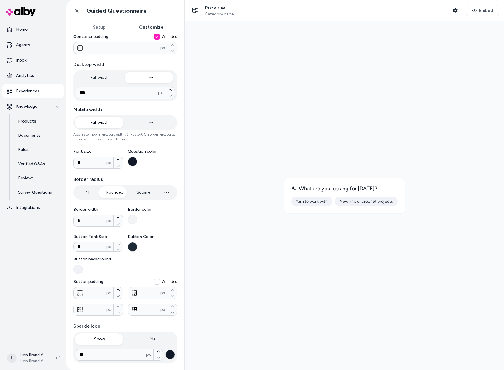
click at [97, 30] on button "Setup" at bounding box center [99, 27] width 52 height 12
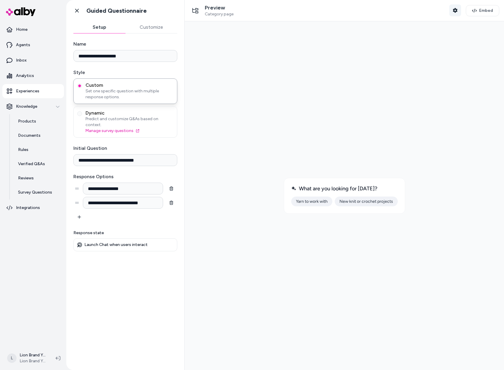
click at [454, 12] on icon "button" at bounding box center [455, 10] width 4 height 5
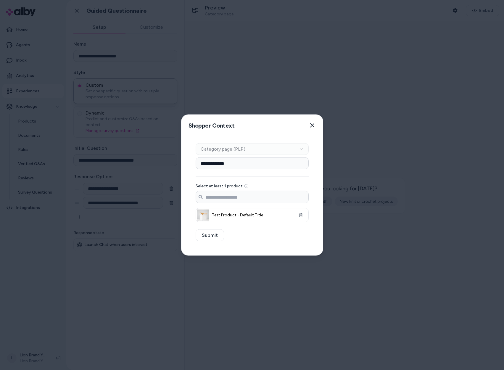
click at [270, 146] on div "Context Type Category page (PLP)" at bounding box center [252, 149] width 113 height 12
click at [243, 152] on div "Context Type Category page (PLP)" at bounding box center [252, 149] width 113 height 12
click at [241, 162] on input "**********" at bounding box center [252, 163] width 113 height 12
click at [258, 127] on div "Shopper Context Pick a shopper context to use for previewing this widget. Close" at bounding box center [252, 125] width 142 height 21
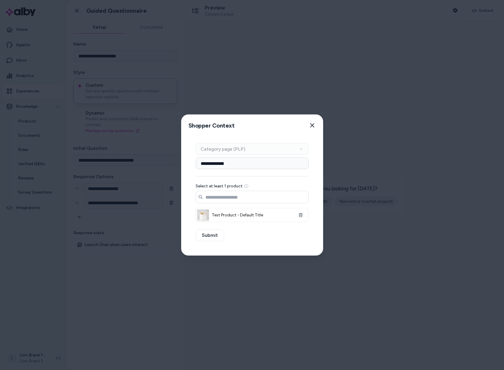
click at [239, 197] on input "Search products..." at bounding box center [252, 197] width 112 height 12
click at [244, 161] on input "**********" at bounding box center [252, 163] width 113 height 12
click at [253, 147] on div "Context Type Category page (PLP)" at bounding box center [252, 149] width 113 height 12
click at [247, 163] on input "**********" at bounding box center [252, 163] width 113 height 12
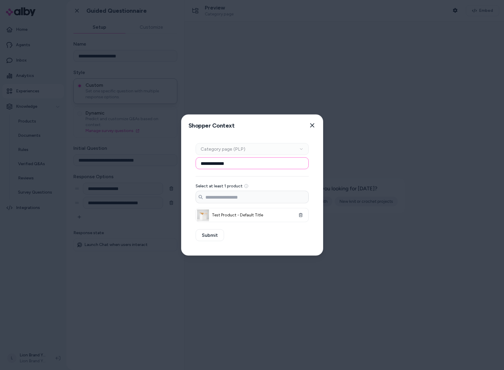
click at [247, 163] on input "**********" at bounding box center [252, 163] width 113 height 12
click at [240, 173] on div "Select at least 1 product Search products... Test Product - Default Title" at bounding box center [252, 189] width 113 height 65
click at [312, 127] on icon "button" at bounding box center [312, 125] width 5 height 5
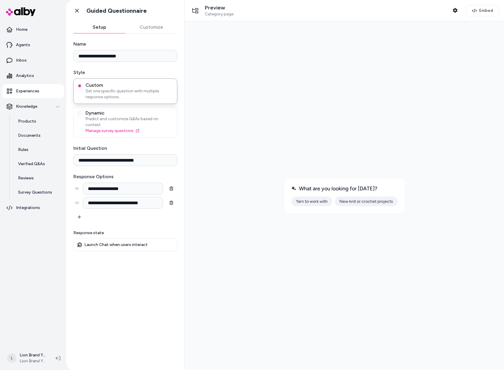
click at [196, 9] on icon at bounding box center [195, 11] width 6 height 6
click at [456, 6] on button "Shopper Context" at bounding box center [455, 10] width 12 height 12
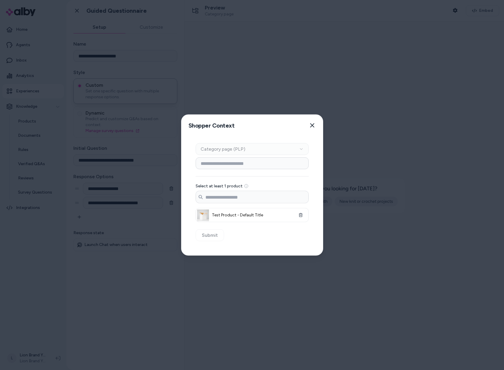
click at [370, 52] on div at bounding box center [252, 185] width 504 height 370
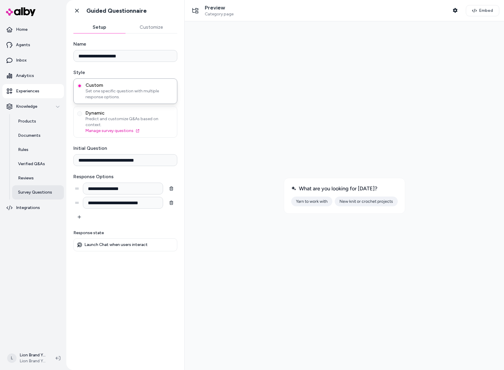
click at [30, 193] on p "Survey Questions" at bounding box center [35, 192] width 34 height 6
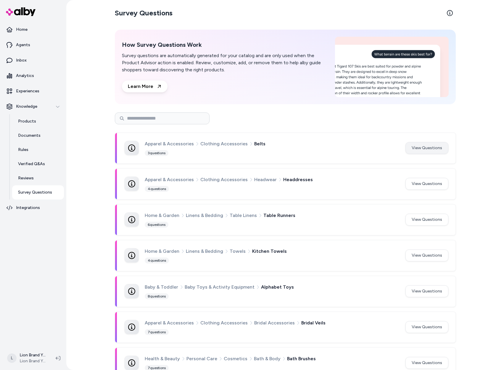
click at [420, 147] on button "View Questions" at bounding box center [427, 148] width 43 height 12
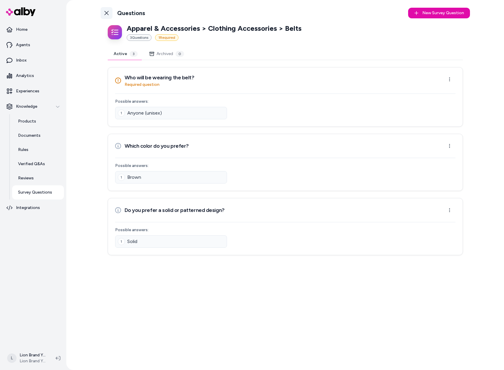
click at [110, 14] on link "Back to Categories" at bounding box center [107, 13] width 12 height 12
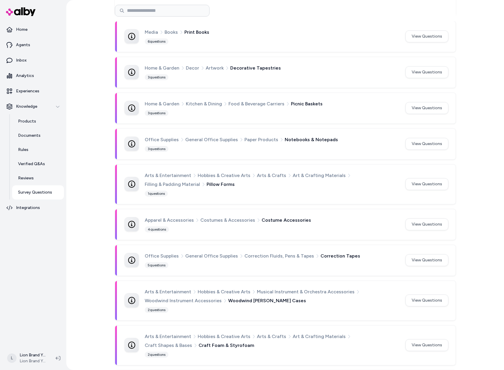
drag, startPoint x: 476, startPoint y: 140, endPoint x: 476, endPoint y: 151, distance: 11.3
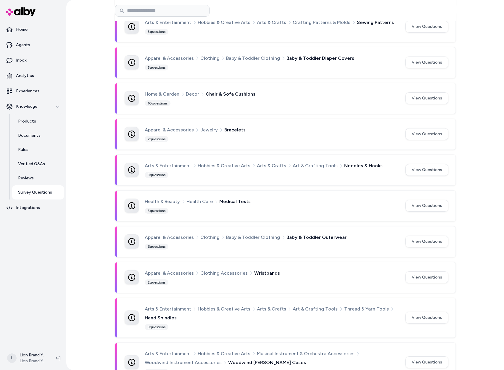
scroll to position [16818, 0]
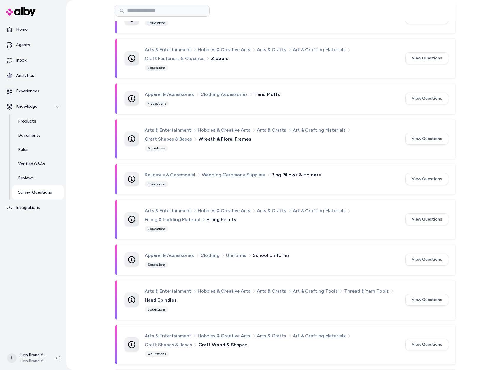
drag, startPoint x: 485, startPoint y: 330, endPoint x: 498, endPoint y: 290, distance: 42.3
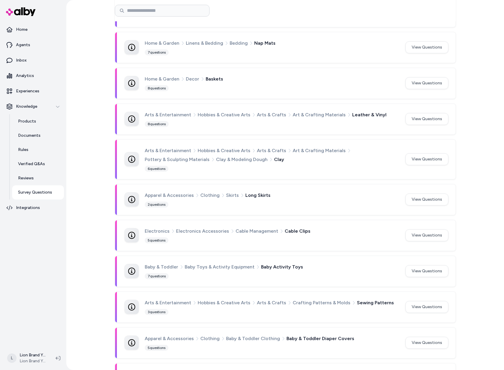
scroll to position [15720, 0]
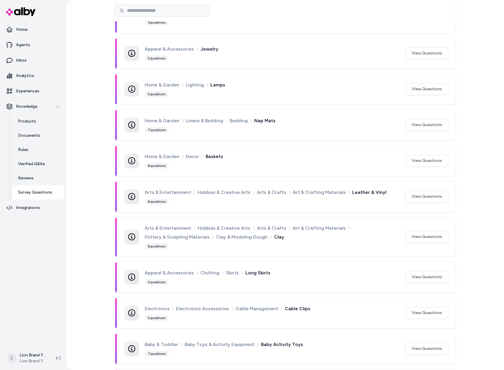
drag, startPoint x: 483, startPoint y: 279, endPoint x: 467, endPoint y: 233, distance: 48.3
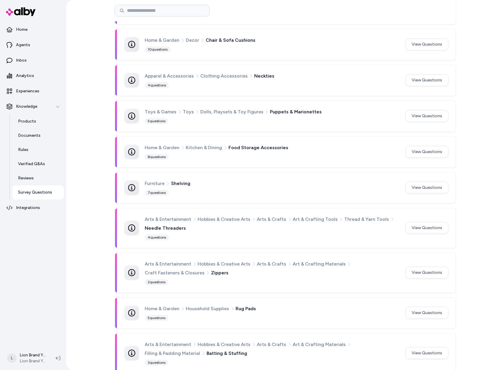
scroll to position [0, 0]
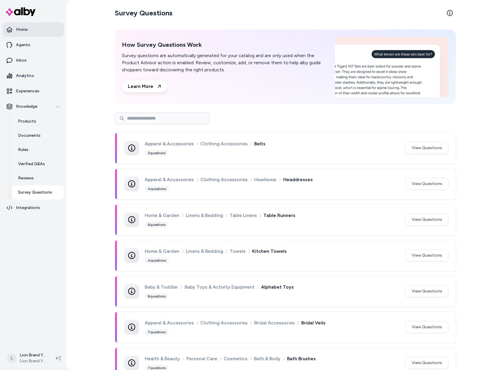
click at [21, 30] on p "Home" at bounding box center [22, 30] width 12 height 6
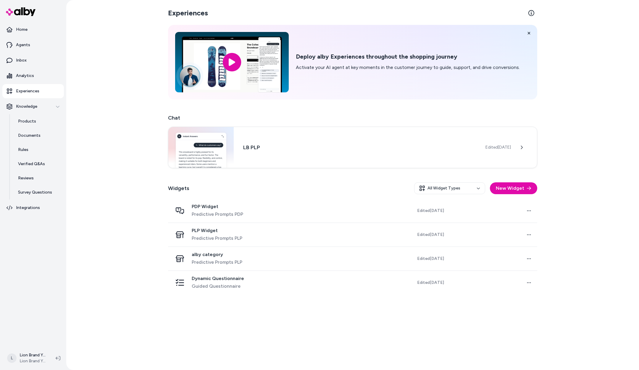
click at [565, 188] on div "Experiences Deploy alby Experiences throughout the shopping journey Activate yo…" at bounding box center [352, 185] width 573 height 370
click at [598, 155] on div "Experiences Deploy alby Experiences throughout the shopping journey Activate yo…" at bounding box center [352, 185] width 573 height 370
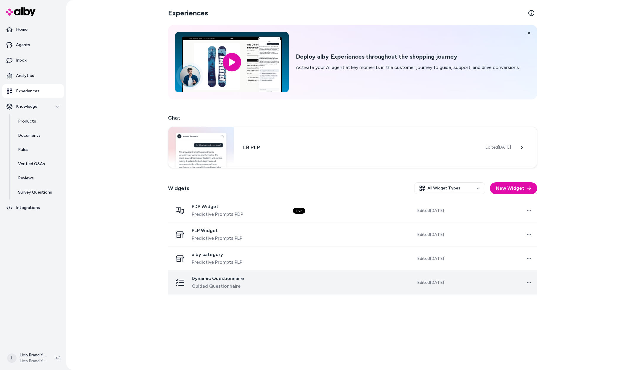
click at [275, 285] on div "Dynamic Questionnaire Guided Questionnaire" at bounding box center [228, 283] width 111 height 14
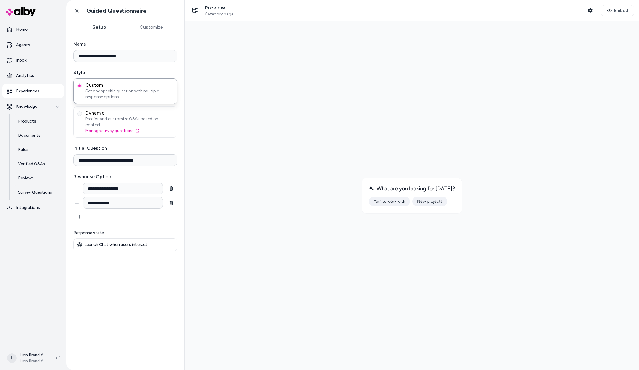
click at [426, 203] on button "New projects" at bounding box center [430, 202] width 35 height 10
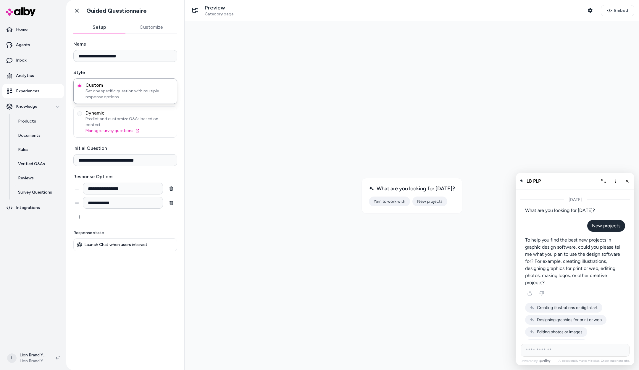
scroll to position [745, 0]
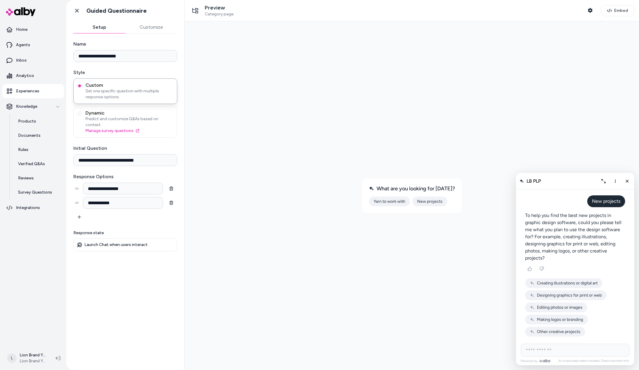
click at [544, 348] on input "AI Shopping Assistant" at bounding box center [575, 350] width 109 height 13
click at [574, 257] on p "To help you find the best new projects in graphic design software, could you pl…" at bounding box center [575, 237] width 100 height 50
click at [96, 198] on input "**********" at bounding box center [123, 203] width 80 height 12
click at [97, 198] on input "**********" at bounding box center [123, 203] width 80 height 12
type input "**********"
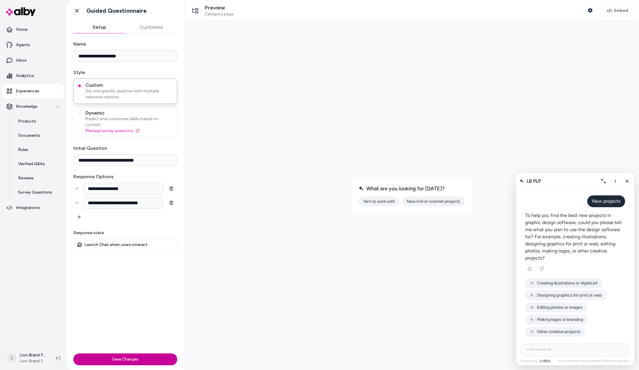
click at [124, 356] on button "Save Changes" at bounding box center [125, 359] width 104 height 12
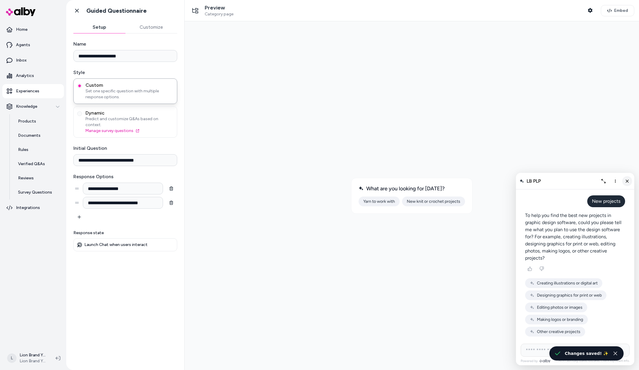
click at [629, 181] on icon "Close chat" at bounding box center [627, 181] width 5 height 5
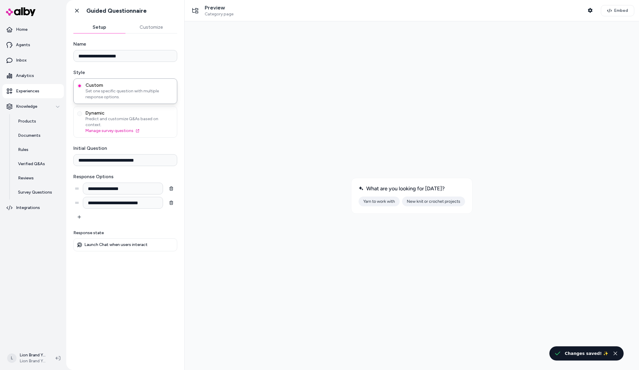
click at [550, 189] on div at bounding box center [411, 195] width 445 height 339
click at [450, 199] on button "New knit or crochet projects" at bounding box center [433, 202] width 63 height 10
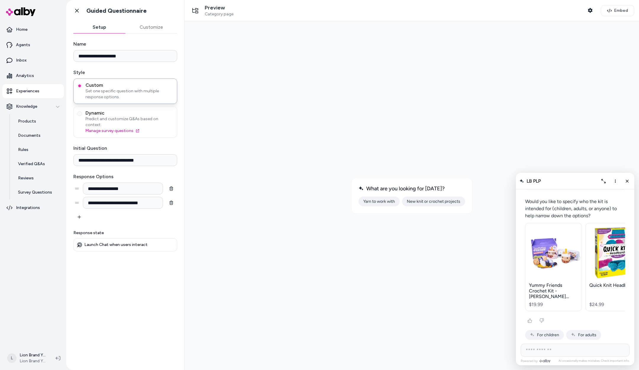
scroll to position [952, 0]
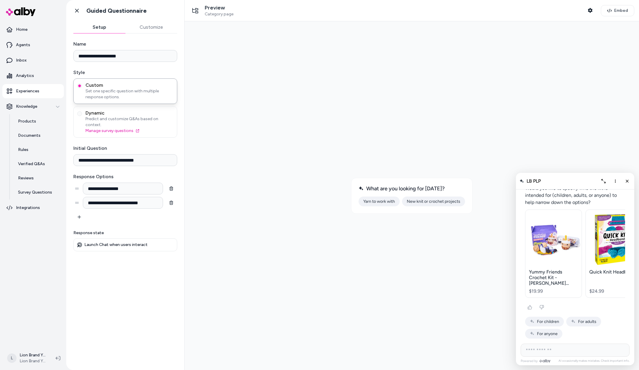
drag, startPoint x: 608, startPoint y: 222, endPoint x: 599, endPoint y: 215, distance: 11.8
click at [599, 215] on div "I found some new knit or crochet project kits for you, focusing on crocheting a…" at bounding box center [575, 221] width 100 height 241
click at [598, 202] on p "Would you like to specify who the kit is intended for (children, adults, or any…" at bounding box center [575, 195] width 100 height 21
click at [540, 304] on icon "Thumbs down" at bounding box center [542, 305] width 5 height 5
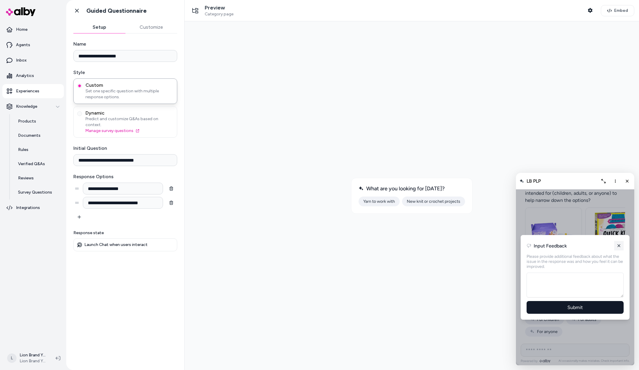
click at [622, 249] on button "AI Shopping Assistant" at bounding box center [619, 245] width 9 height 9
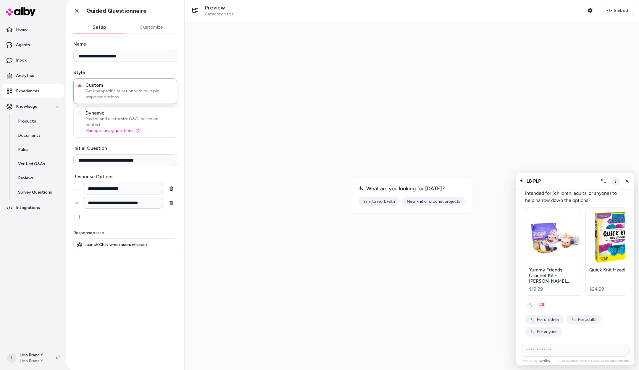
click at [617, 181] on icon "More options" at bounding box center [615, 181] width 5 height 5
click at [606, 192] on span "Clear conversation" at bounding box center [594, 193] width 35 height 5
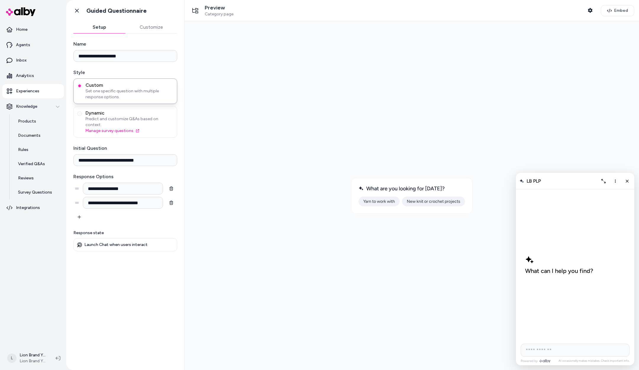
click at [491, 284] on div at bounding box center [411, 195] width 445 height 339
click at [632, 183] on div "LB PLP" at bounding box center [575, 181] width 118 height 17
click at [629, 183] on icon "Close chat" at bounding box center [627, 181] width 5 height 5
click at [505, 185] on div at bounding box center [411, 195] width 445 height 339
click at [459, 200] on button "New knit or crochet projects" at bounding box center [433, 202] width 63 height 10
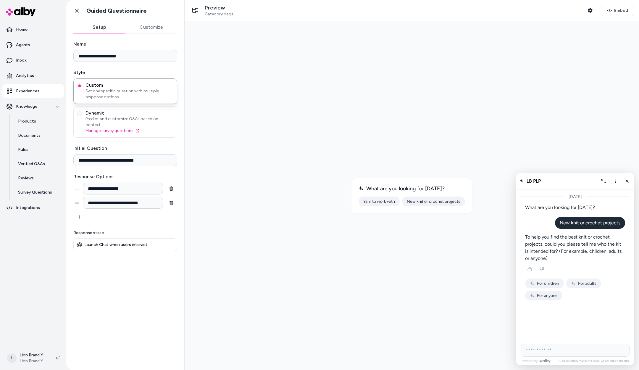
click at [567, 257] on p "To help you find the best knit or crochet projects, could you please tell me wh…" at bounding box center [575, 248] width 100 height 28
click at [577, 297] on div "AI Shopping Assistant" at bounding box center [575, 290] width 100 height 22
click at [577, 286] on button "For adults" at bounding box center [584, 284] width 35 height 10
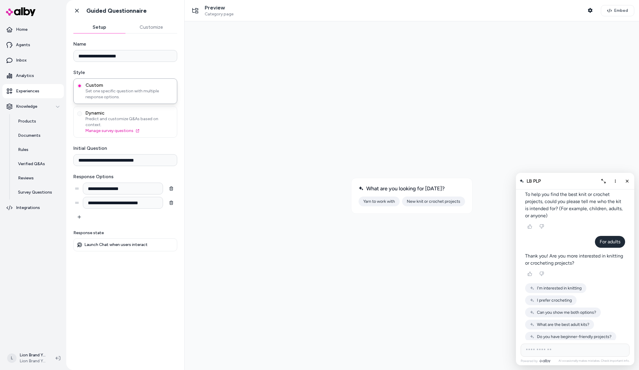
scroll to position [48, 0]
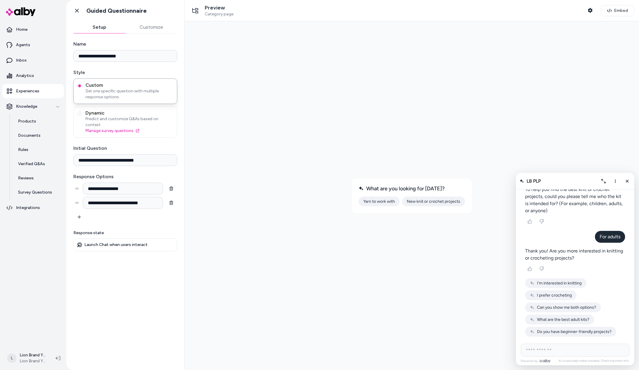
click at [590, 269] on div "AI Shopping Assistant" at bounding box center [575, 268] width 100 height 9
click at [552, 295] on span "I prefer crocheting" at bounding box center [554, 295] width 35 height 5
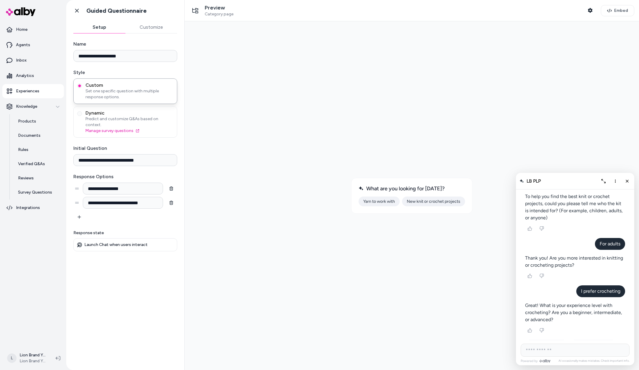
scroll to position [66, 0]
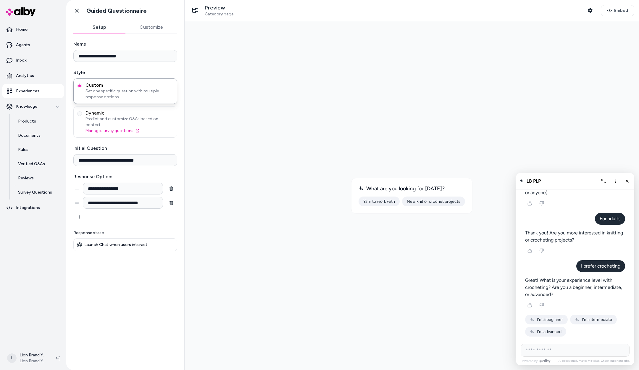
click at [560, 320] on span "I'm a beginner" at bounding box center [550, 319] width 26 height 5
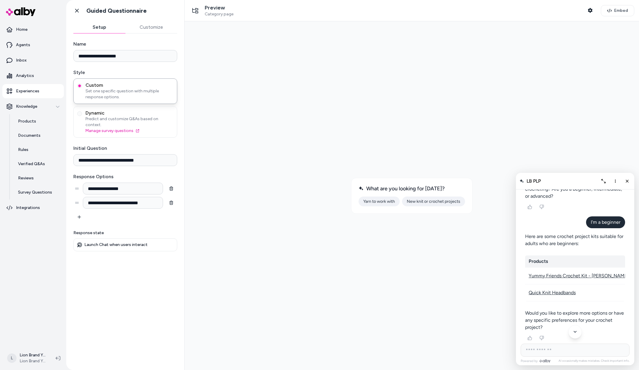
scroll to position [238, 0]
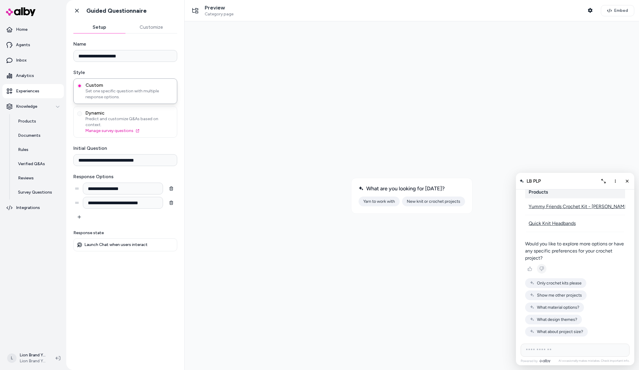
click at [544, 269] on icon "Thumbs down" at bounding box center [542, 268] width 5 height 5
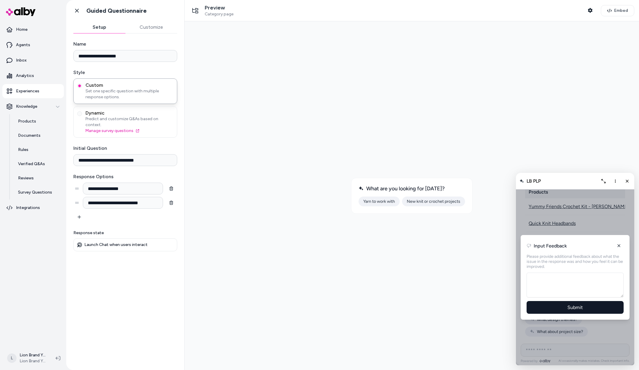
click at [589, 226] on div "AI Shopping Assistant" at bounding box center [575, 277] width 118 height 176
click at [620, 241] on button "AI Shopping Assistant" at bounding box center [619, 245] width 9 height 9
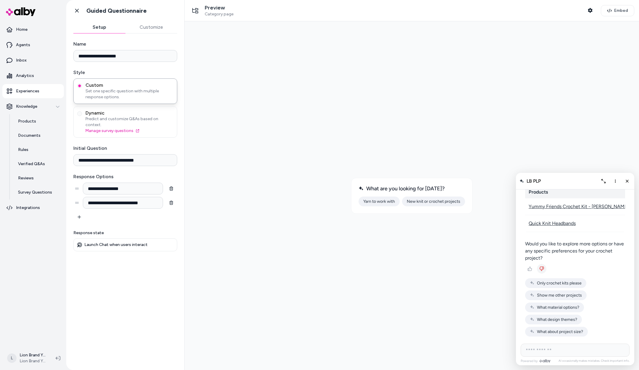
click at [566, 294] on span "Show me other projects" at bounding box center [559, 295] width 45 height 5
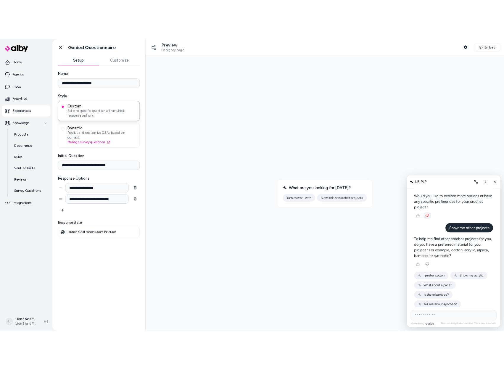
scroll to position [287, 0]
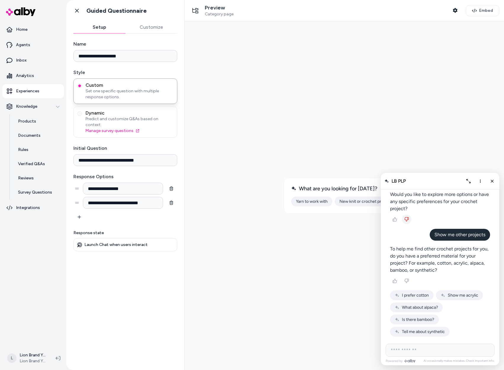
click at [243, 163] on div at bounding box center [344, 195] width 310 height 339
click at [493, 181] on line "Close chat" at bounding box center [492, 181] width 2 height 2
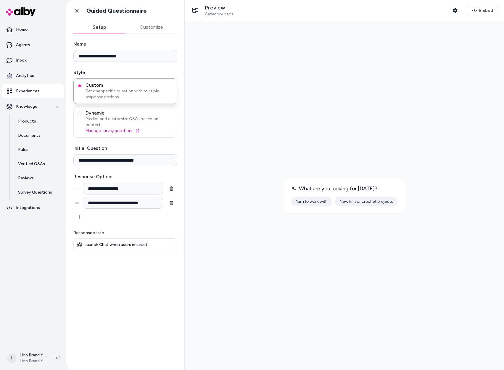
click at [409, 152] on div at bounding box center [344, 195] width 310 height 339
click at [377, 198] on button "New knit or crochet projects" at bounding box center [366, 202] width 63 height 10
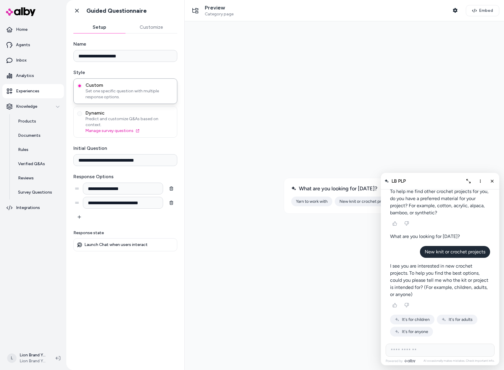
scroll to position [345, 0]
